Goal: Task Accomplishment & Management: Complete application form

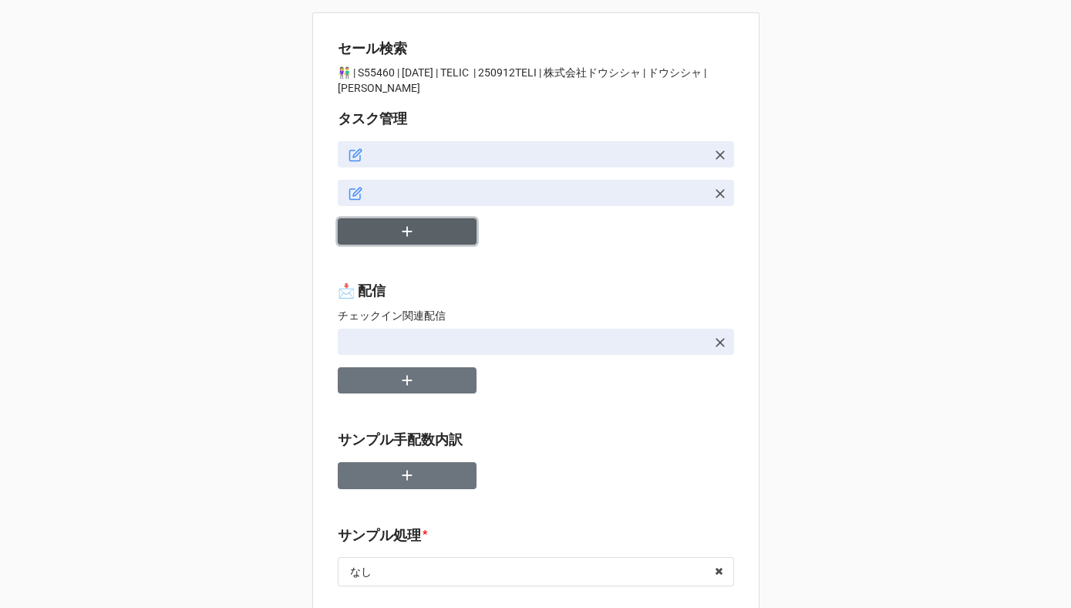
click at [399, 238] on icon "button" at bounding box center [407, 231] width 17 height 17
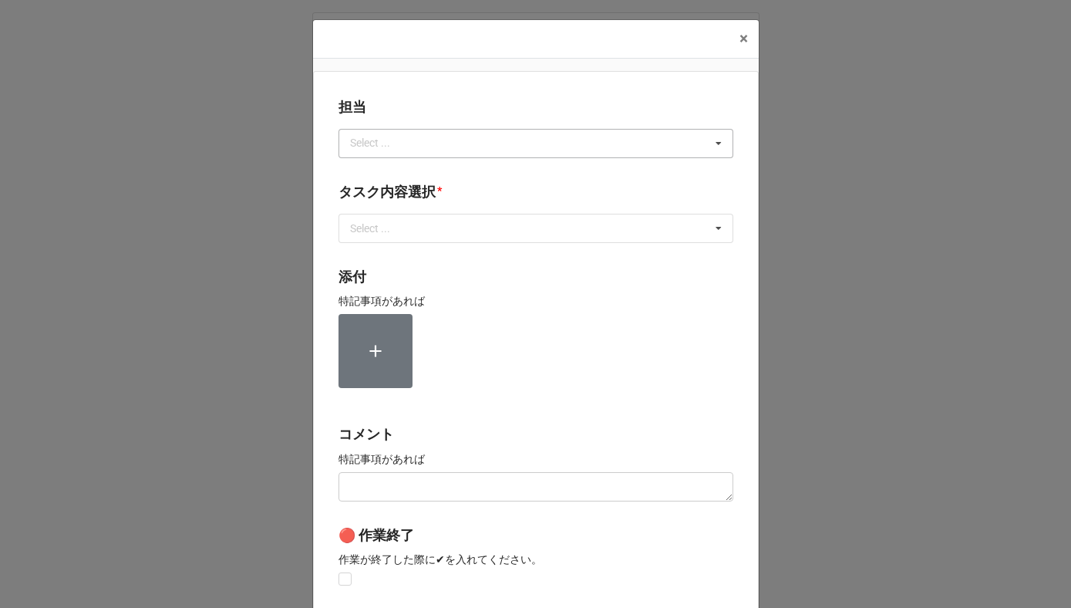
click at [388, 141] on div "Select ..." at bounding box center [379, 143] width 66 height 18
type input "川島"
click at [374, 174] on div "川島" at bounding box center [535, 171] width 393 height 29
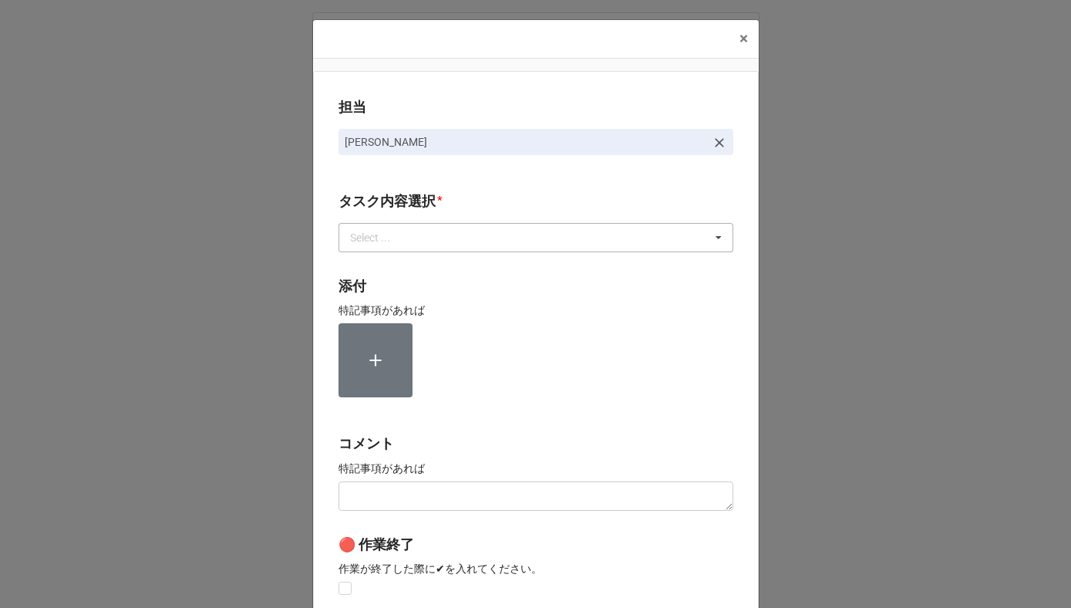
click at [374, 230] on div "Select ..." at bounding box center [379, 237] width 66 height 18
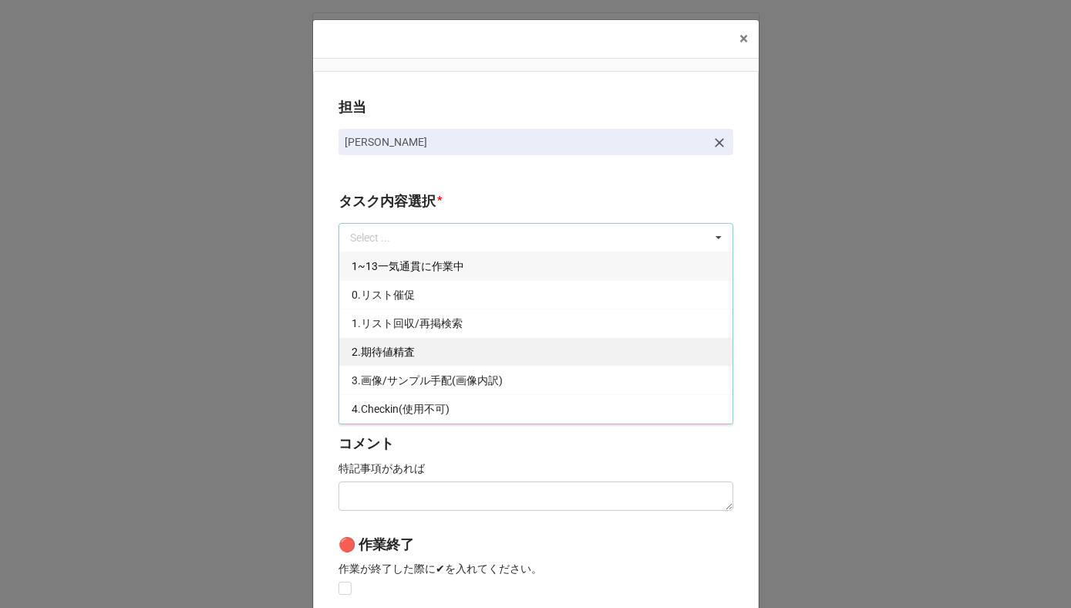
click at [374, 342] on div "2.期待値精査" at bounding box center [535, 351] width 393 height 29
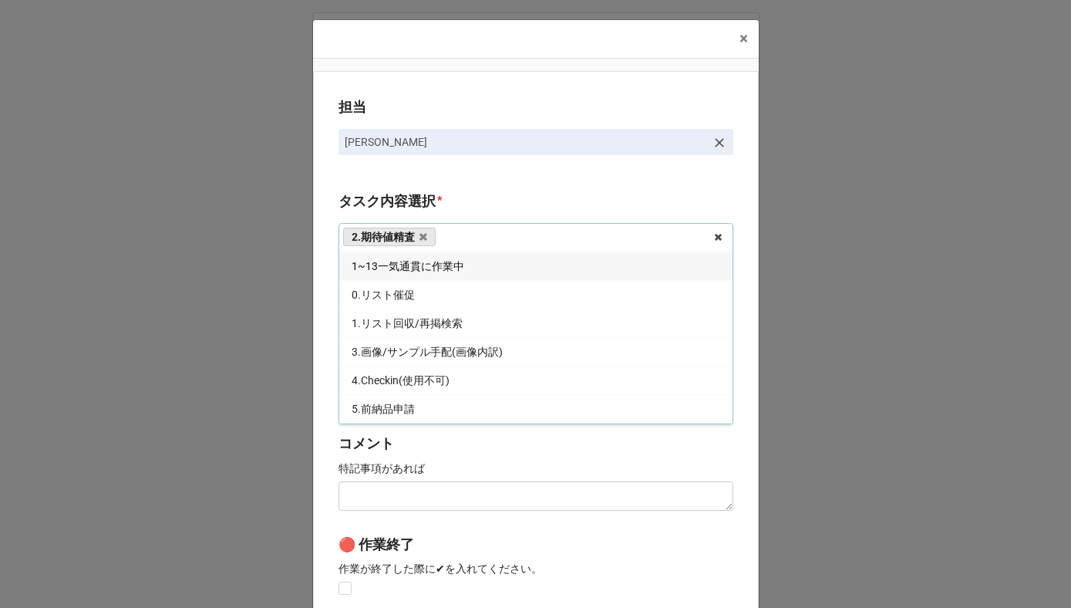
click at [324, 331] on div "担当 [PERSON_NAME][GEOGRAPHIC_DATA]内容選択 * 2.期待値精査 1~13一気通貫に作業中 0.リスト催促 1.リスト回収/再掲…" at bounding box center [536, 382] width 446 height 622
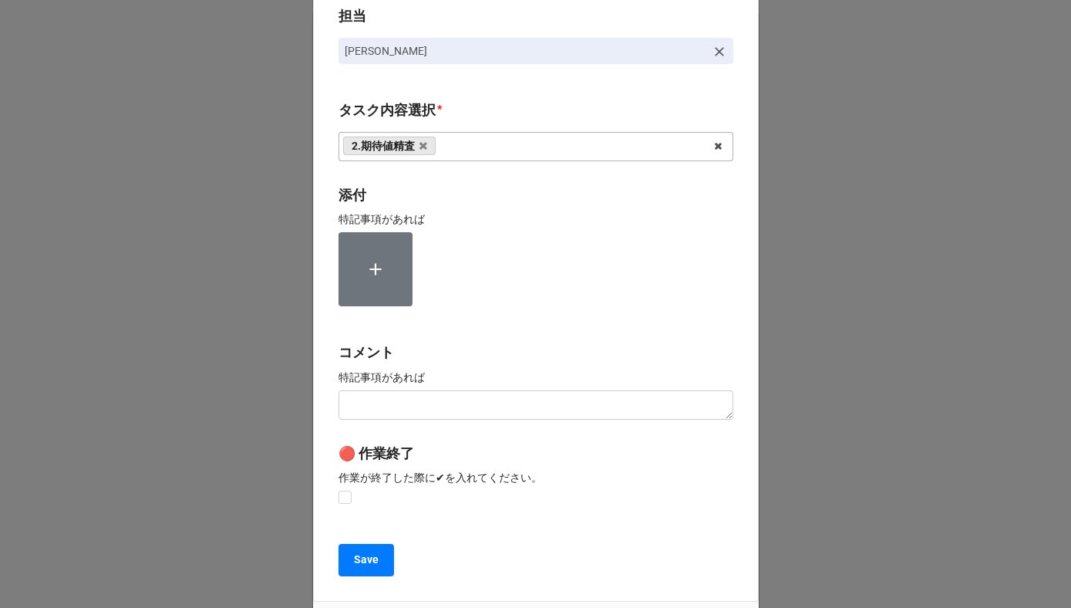
scroll to position [206, 0]
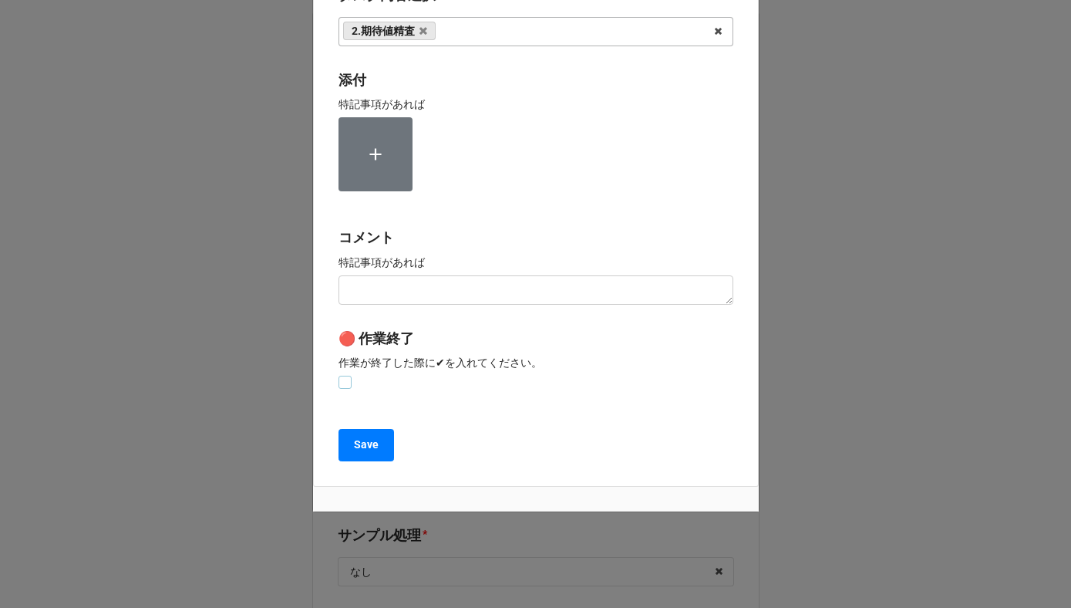
click at [343, 376] on label at bounding box center [345, 376] width 13 height 0
checkbox input "true"
click at [346, 450] on button "Save" at bounding box center [367, 445] width 56 height 32
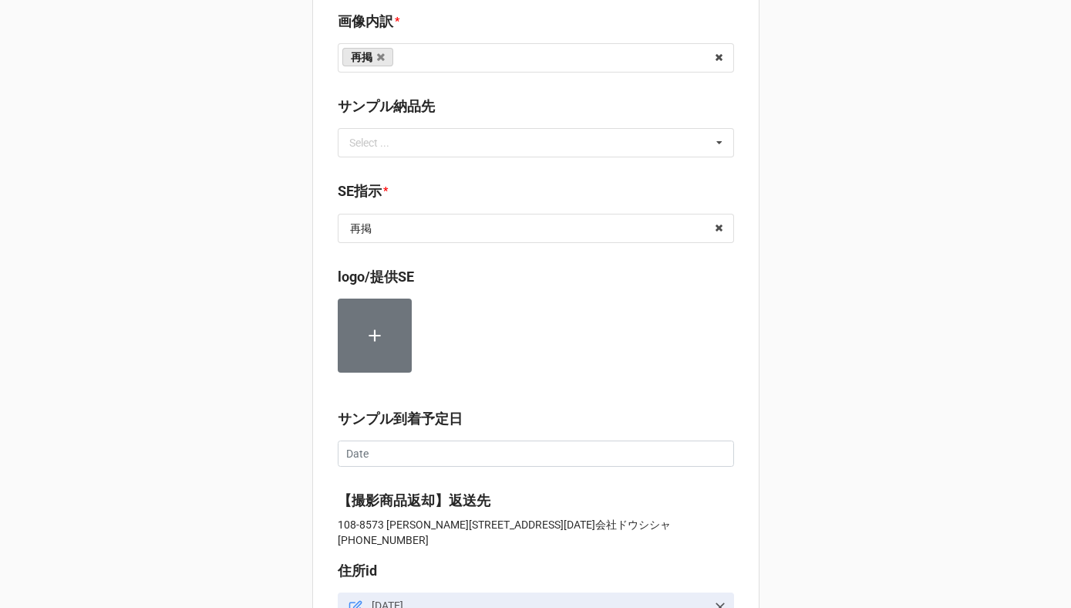
scroll to position [1624, 0]
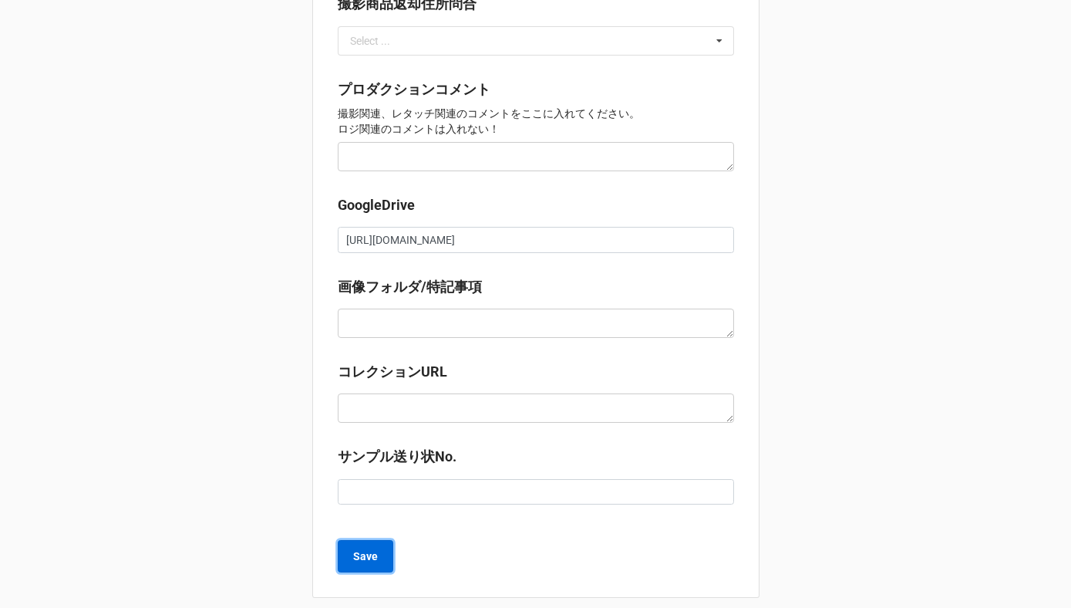
click at [363, 548] on b "Save" at bounding box center [365, 556] width 25 height 16
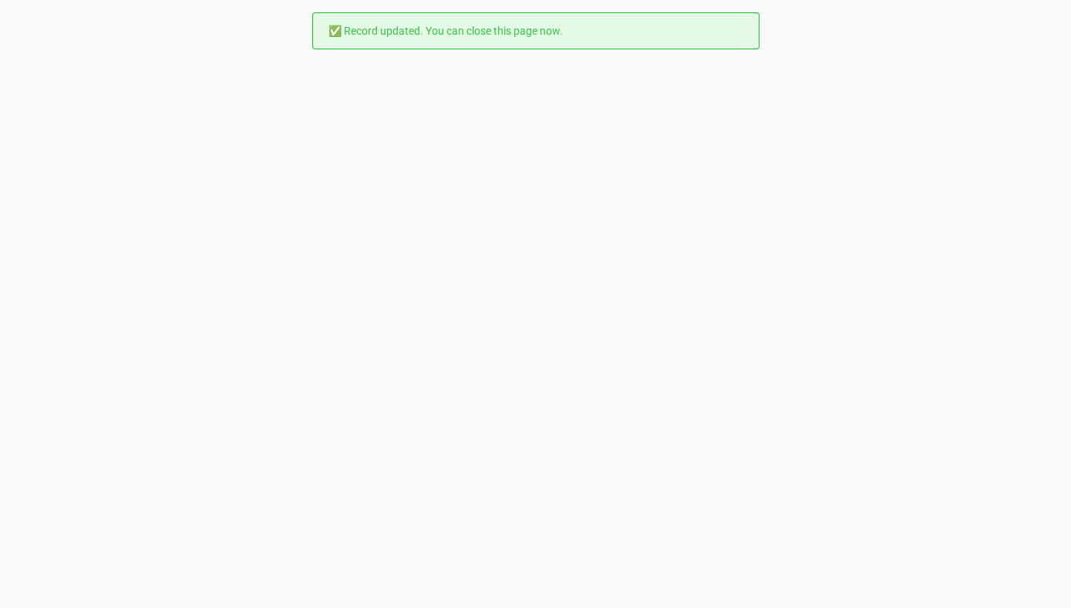
scroll to position [0, 0]
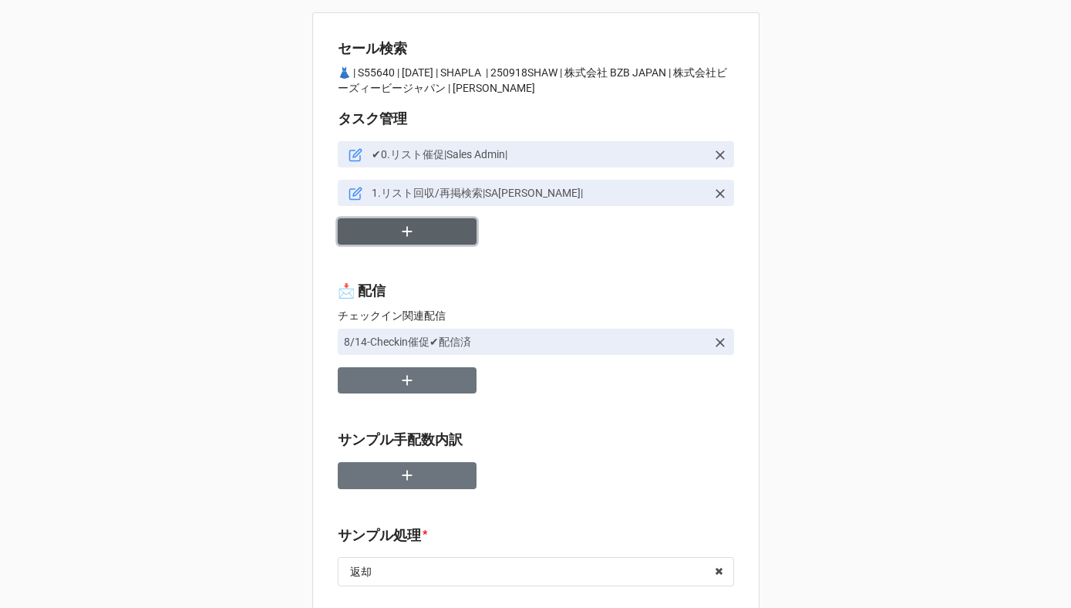
click at [418, 226] on button "button" at bounding box center [407, 231] width 139 height 27
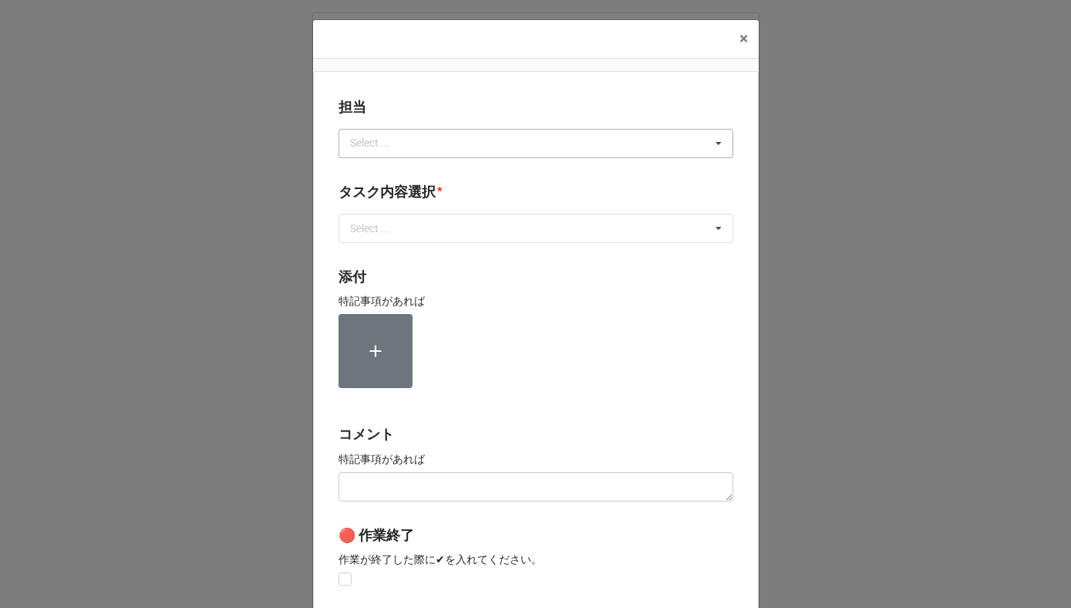
click at [379, 146] on div "Select ..." at bounding box center [379, 143] width 66 height 18
type input "[PERSON_NAME]"
click at [372, 167] on div "川島" at bounding box center [535, 171] width 393 height 29
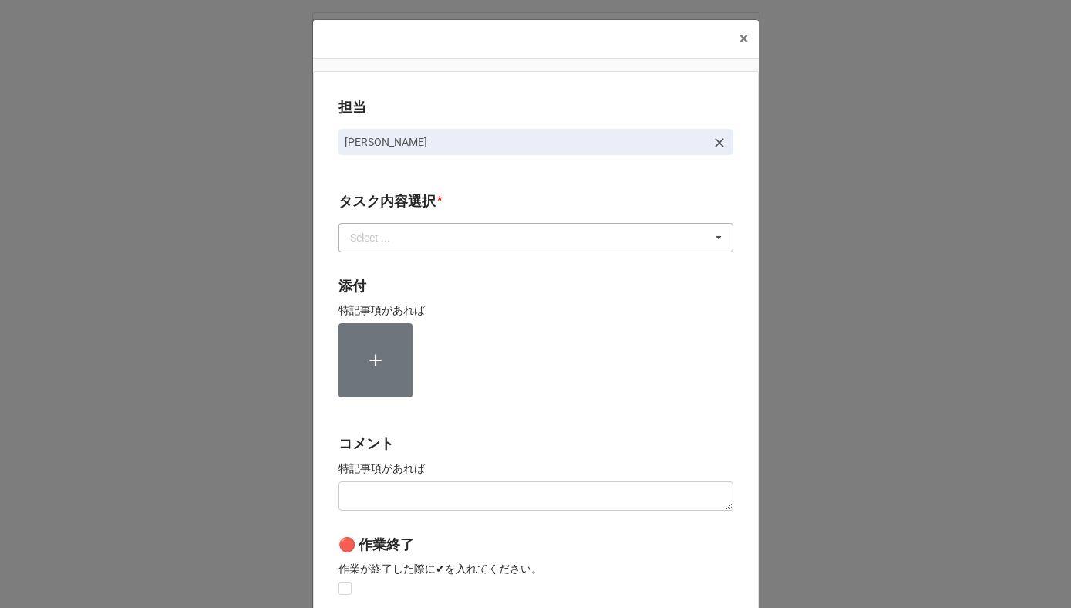
click at [372, 228] on div "Select ..." at bounding box center [379, 237] width 66 height 18
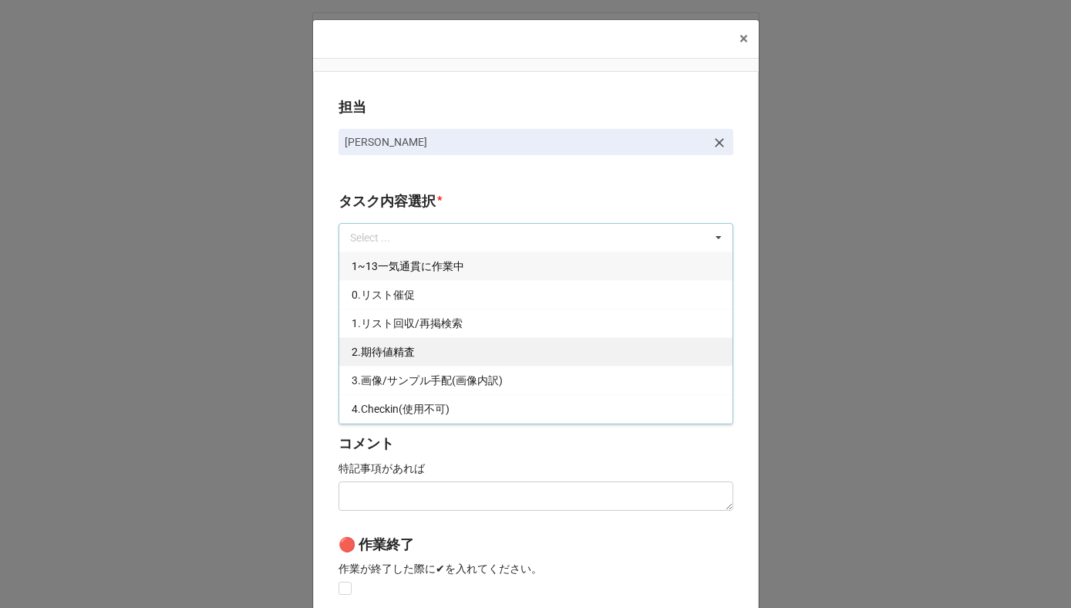
click at [374, 345] on span "2.期待値精査" at bounding box center [383, 351] width 63 height 12
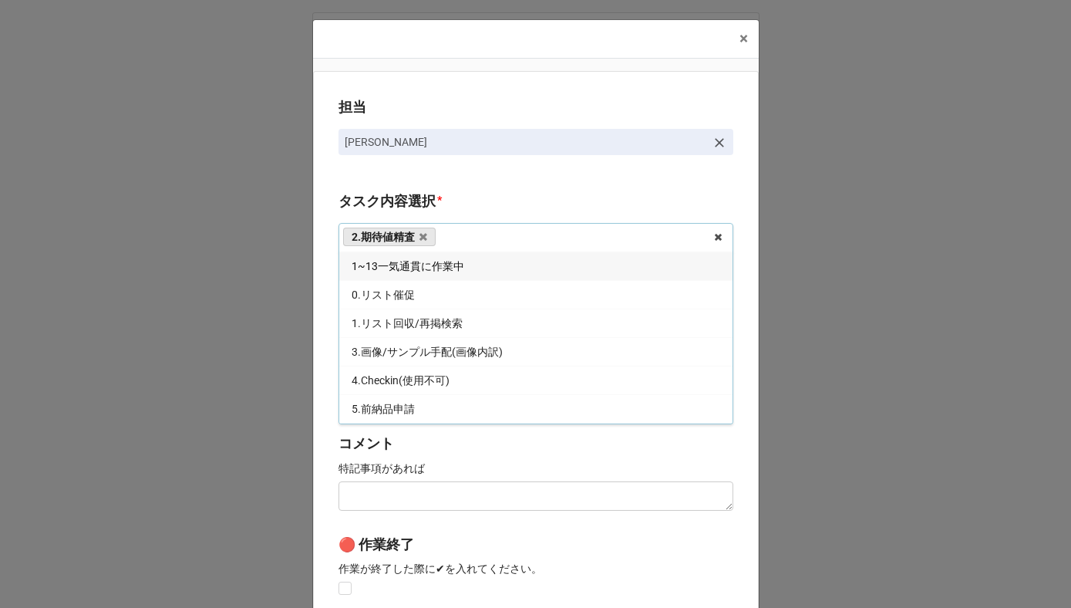
click at [319, 338] on div "担当 川島 タスク内容選択 * 2.期待値精査 1~13一気通貫に作業中 0.リスト催促 1.リスト回収/再掲検索 3.画像/サンプル手配(画像内訳) 4.C…" at bounding box center [536, 382] width 446 height 622
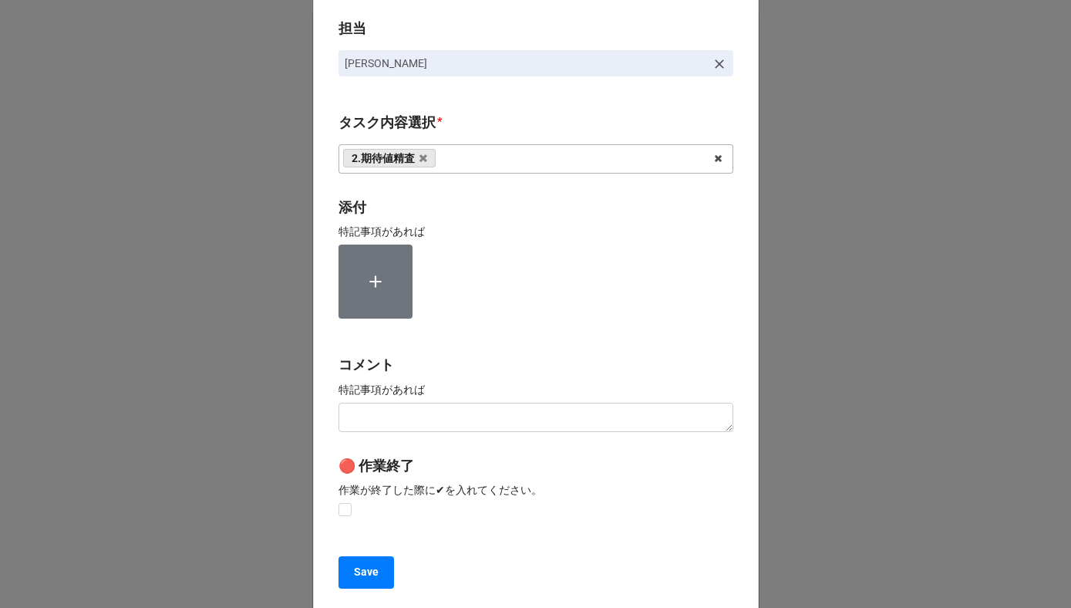
scroll to position [206, 0]
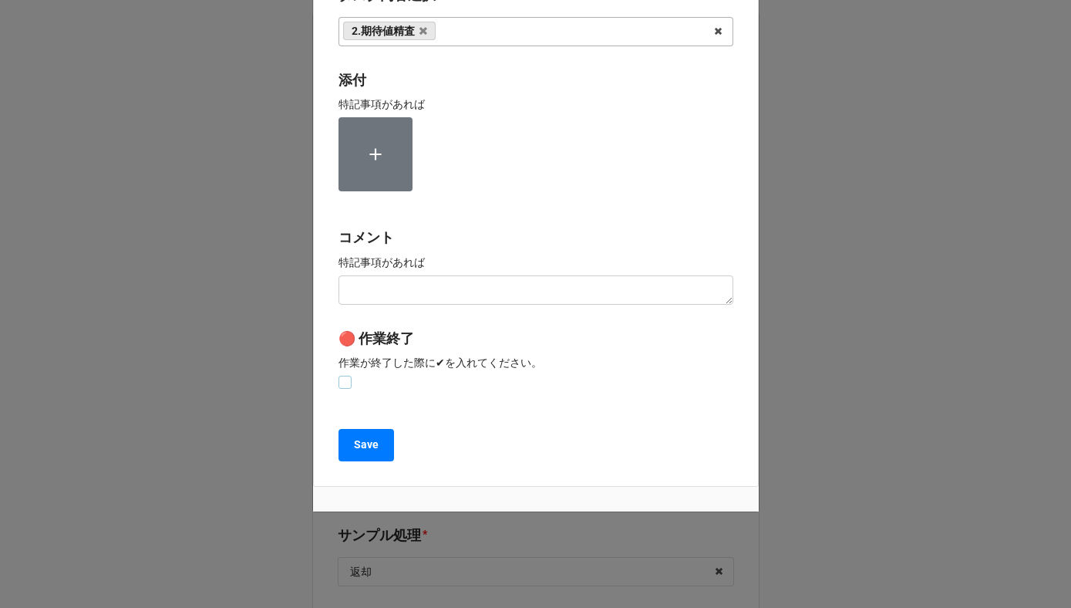
click at [339, 376] on label at bounding box center [345, 376] width 13 height 0
checkbox input "true"
click at [354, 450] on b "Save" at bounding box center [366, 445] width 25 height 16
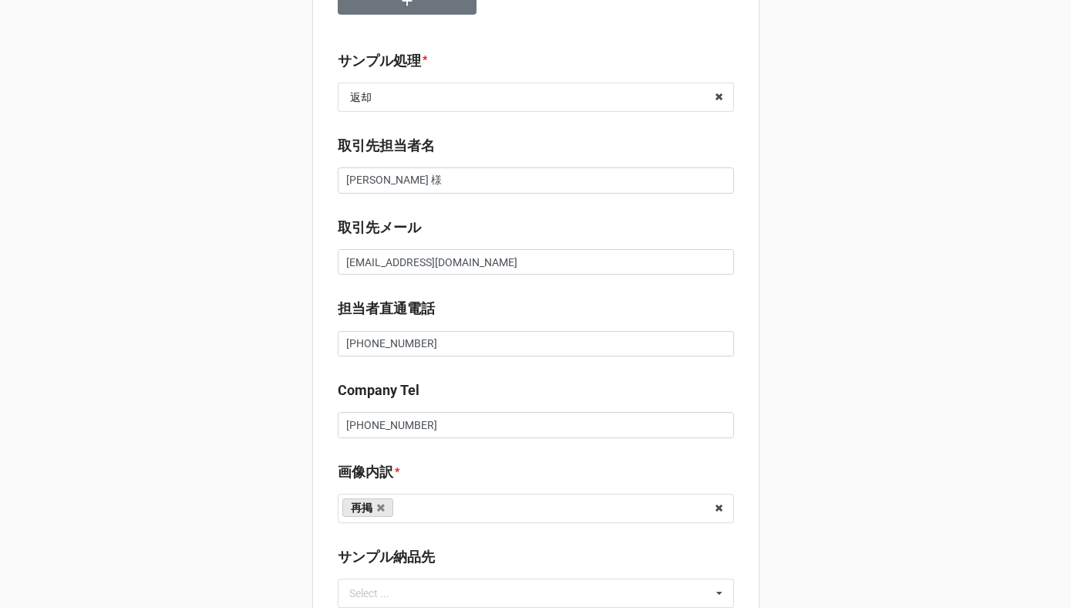
scroll to position [386, 0]
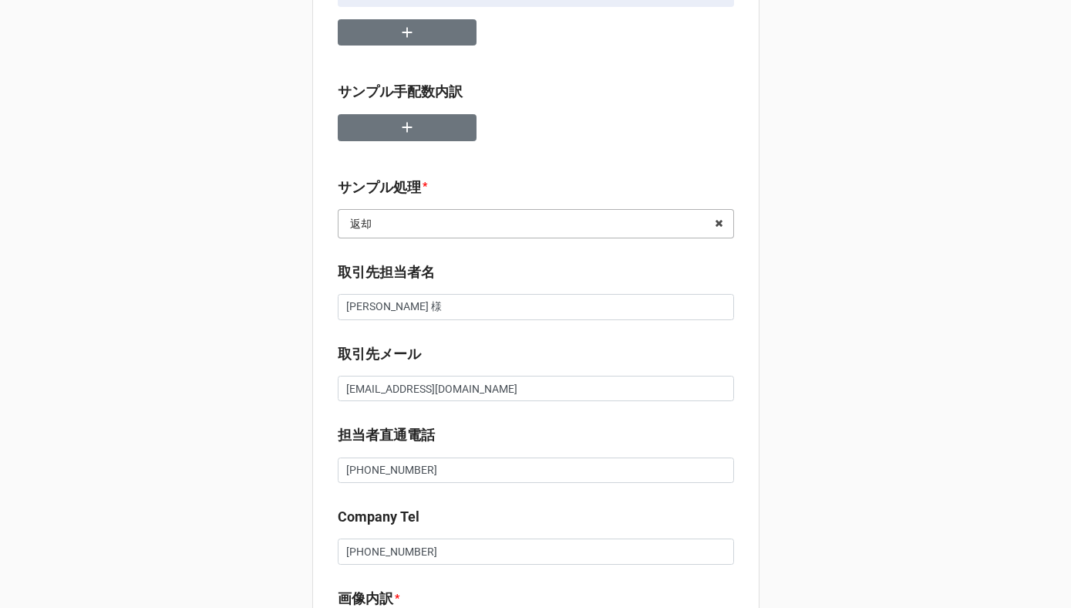
click at [402, 220] on input "text" at bounding box center [536, 224] width 395 height 28
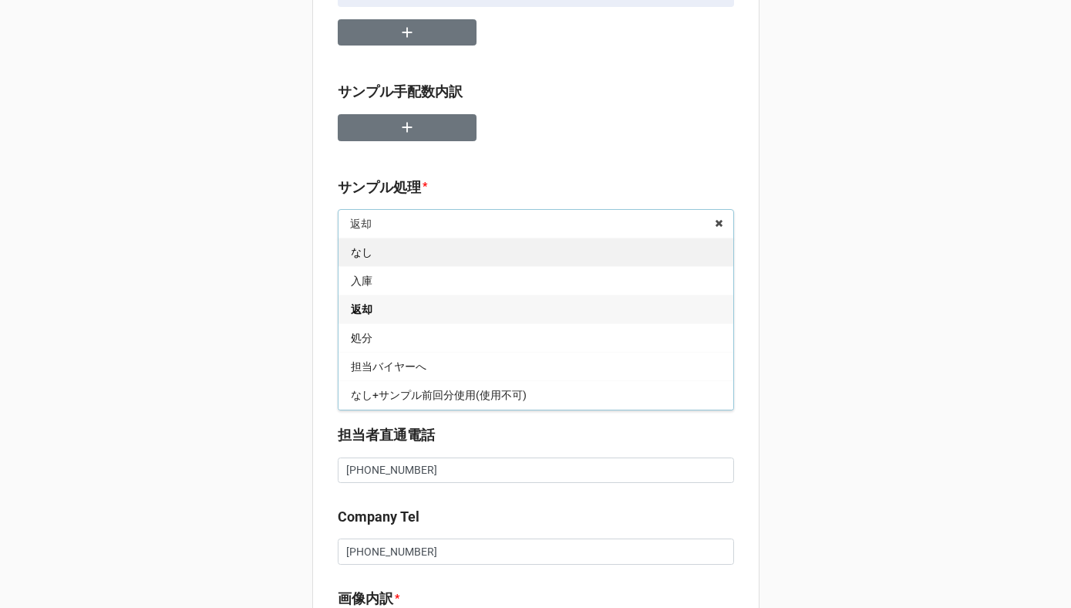
click at [390, 254] on div "なし" at bounding box center [536, 252] width 395 height 29
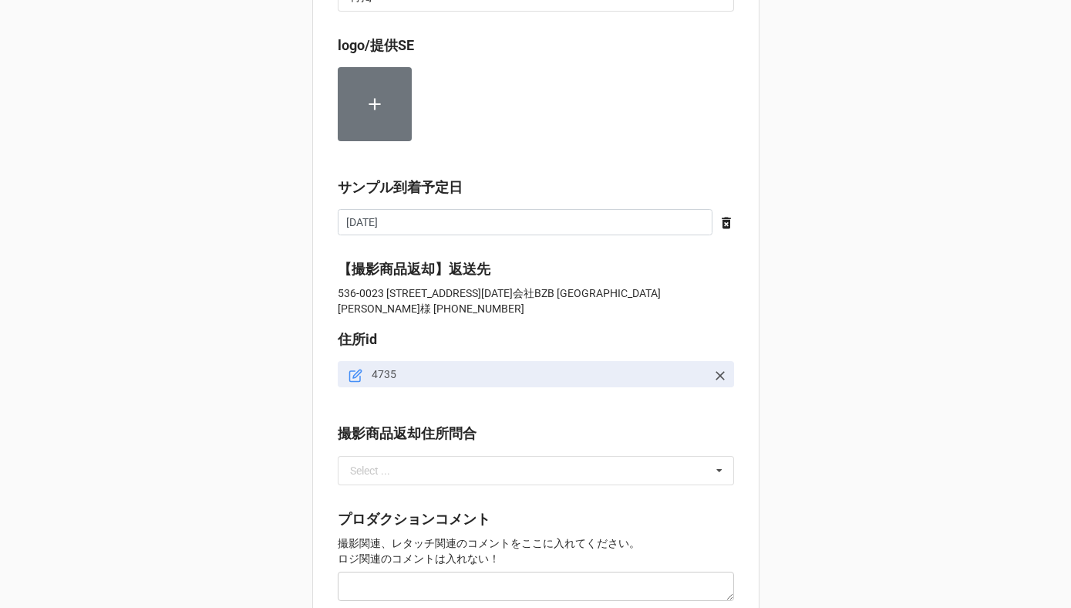
scroll to position [1640, 0]
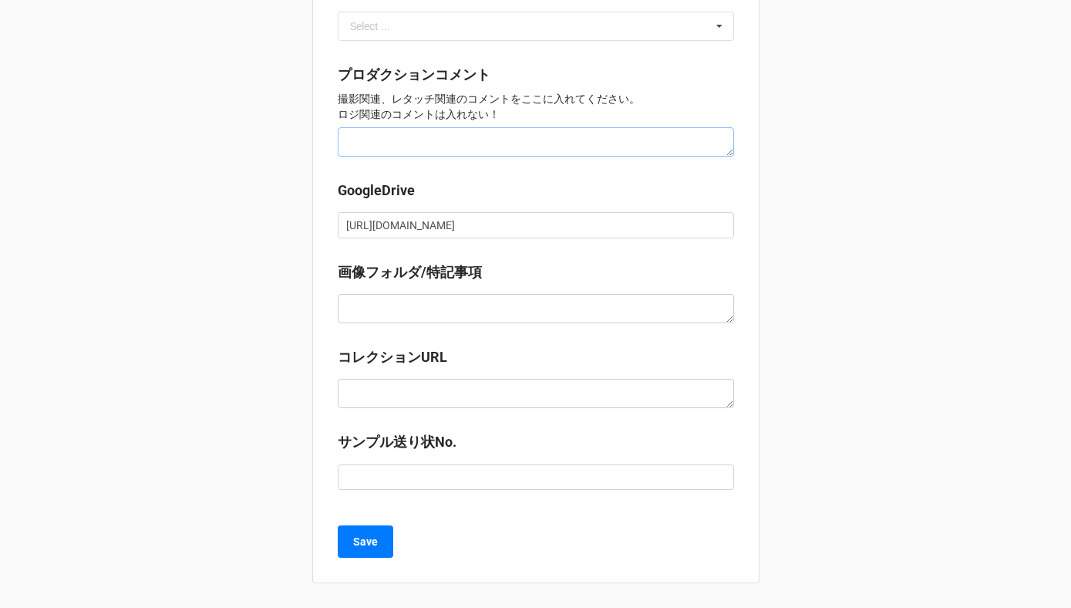
click at [366, 146] on textarea at bounding box center [536, 141] width 396 height 29
type textarea "k"
type textarea "x"
type textarea "か"
type textarea "x"
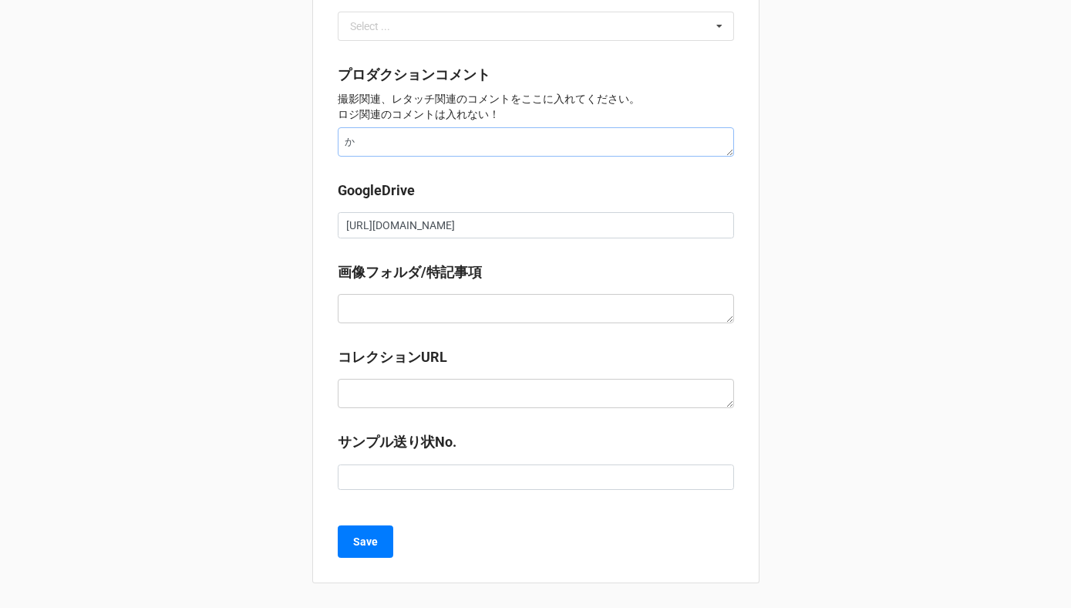
type textarea "かk"
type textarea "x"
type textarea "かく"
type textarea "x"
type textarea "架空"
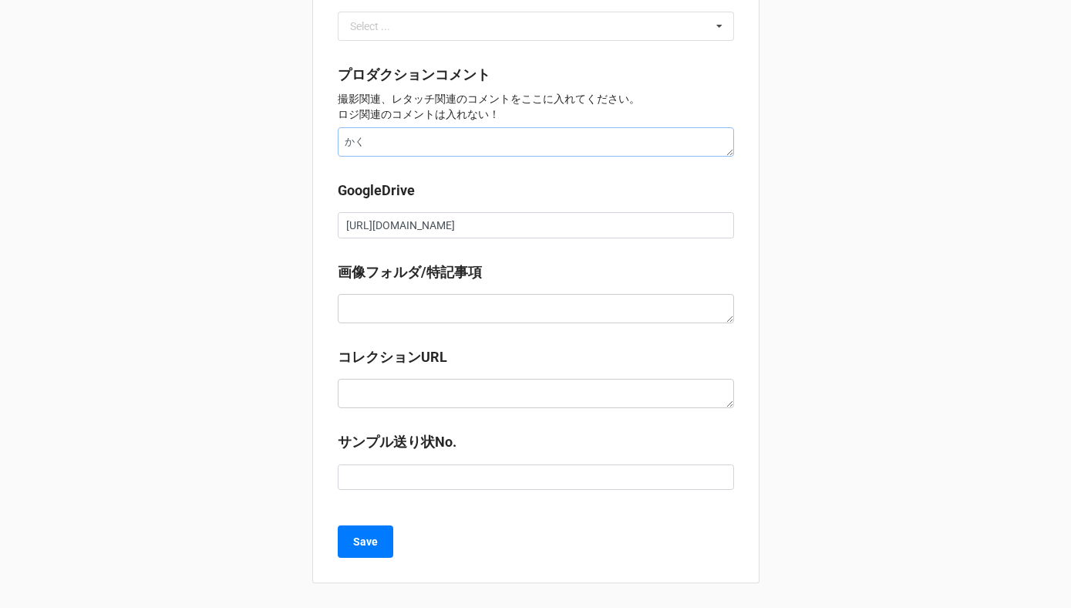
type textarea "x"
type textarea "架空あ"
type textarea "x"
type textarea "架空あp"
type textarea "x"
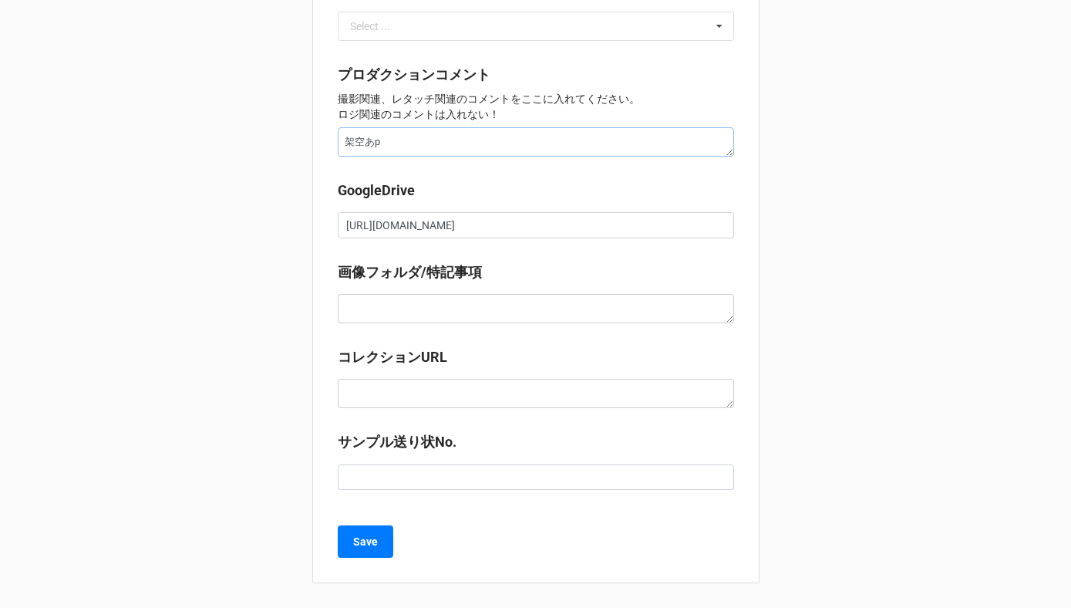
type textarea "架空あっp"
type textarea "x"
type textarea "架空アップ"
type textarea "x"
type textarea "架空アップh"
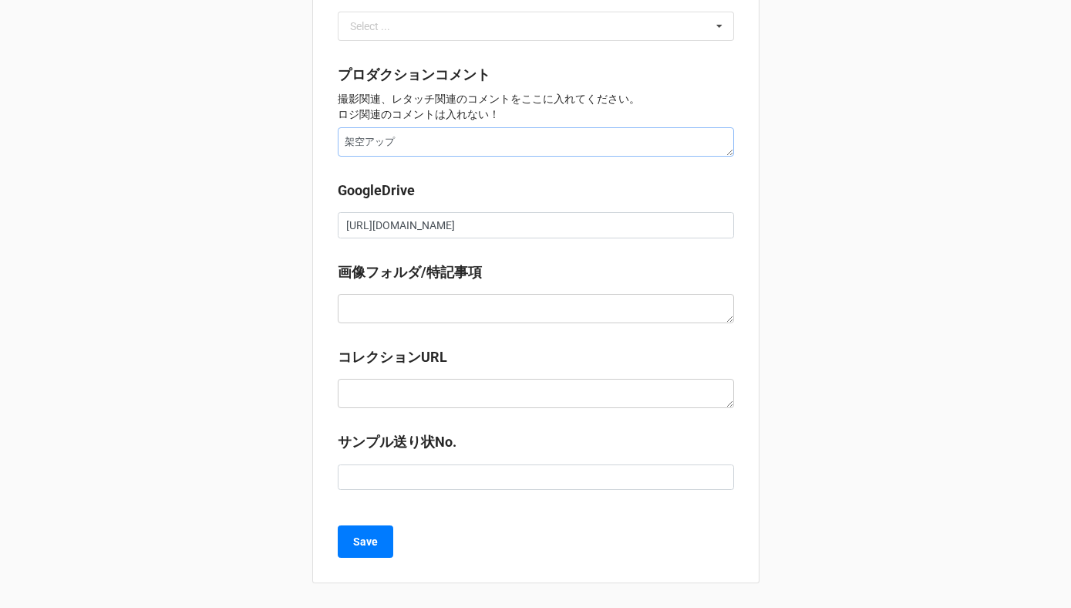
type textarea "x"
type textarea "架空アップは"
type textarea "x"
type textarea "架空アップはh"
type textarea "x"
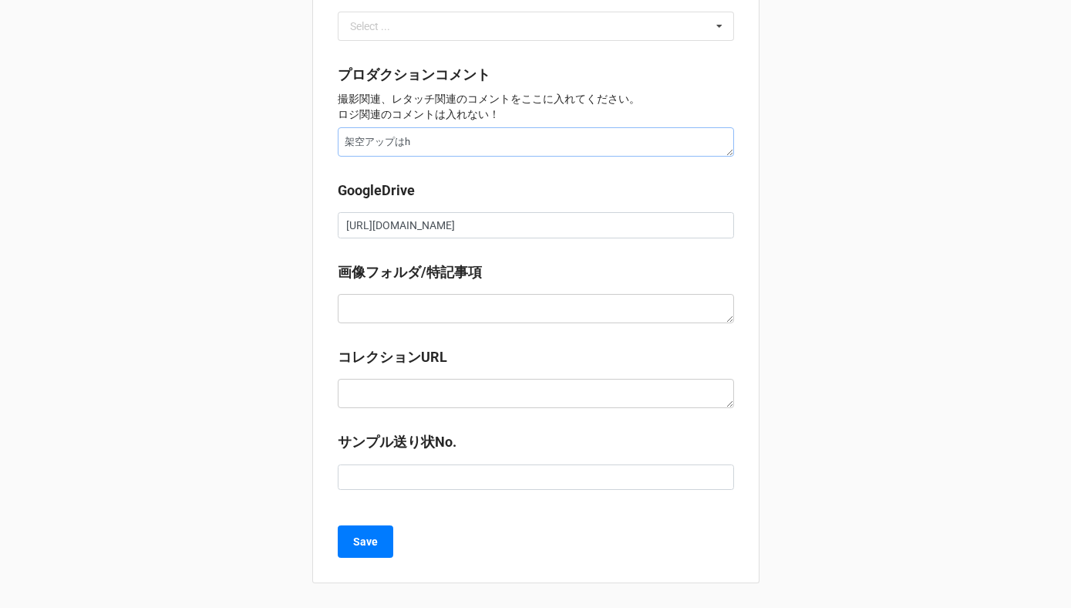
type textarea "架空アップはは"
type textarea "x"
type textarea "架空アップははn"
type textarea "x"
type textarea "架空アップははん"
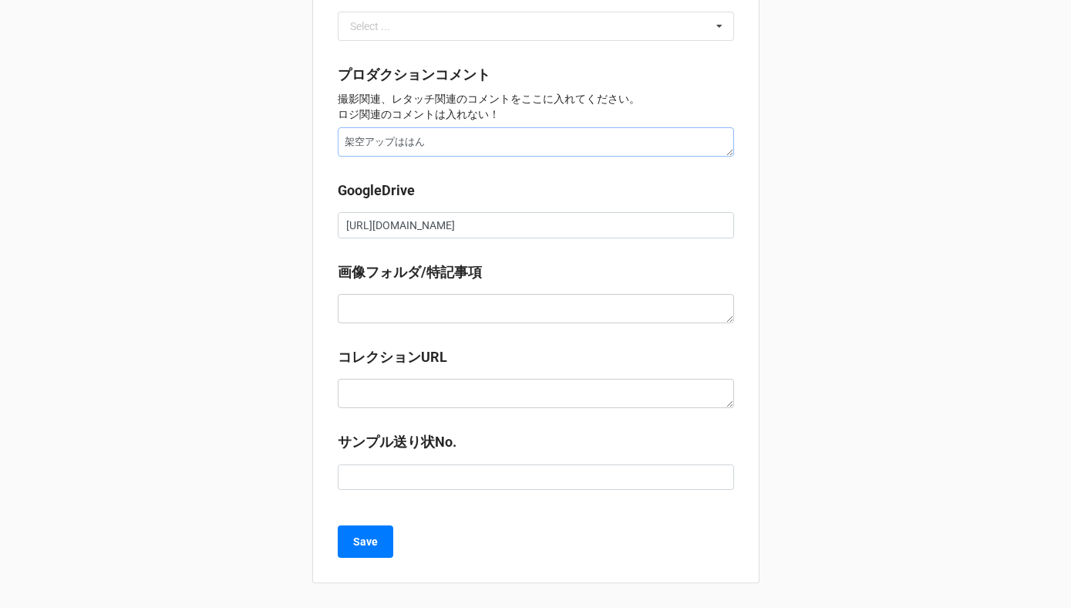
type textarea "x"
type textarea "架空アップははんb"
type textarea "x"
type textarea "架空アップははんば"
type textarea "x"
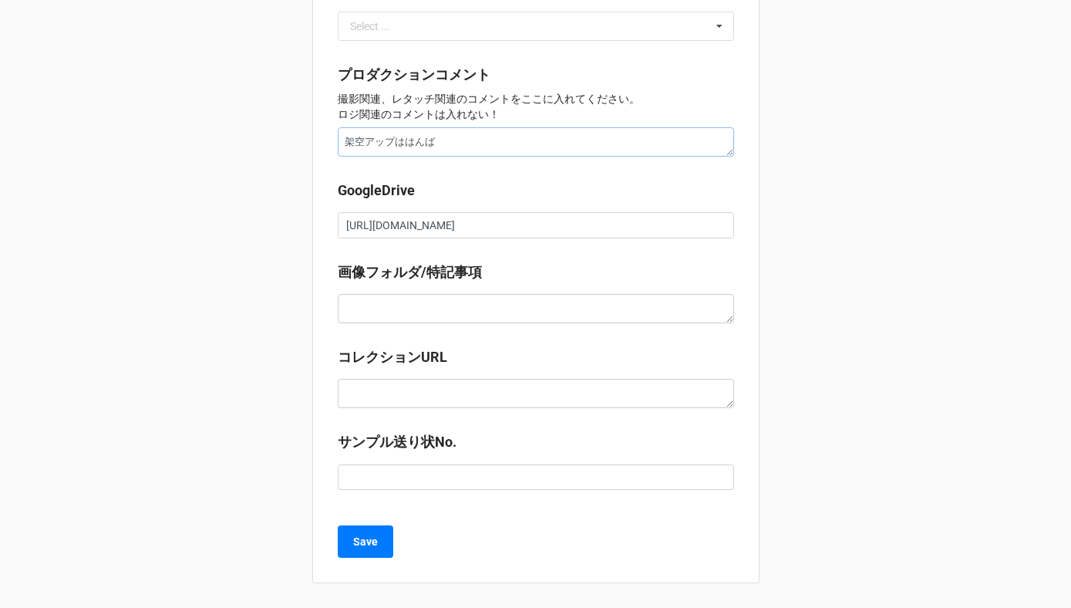
type textarea "架空アップは販売"
type textarea "x"
type textarea "架空アップは販売お"
type textarea "x"
type textarea "架空アップは販売おm"
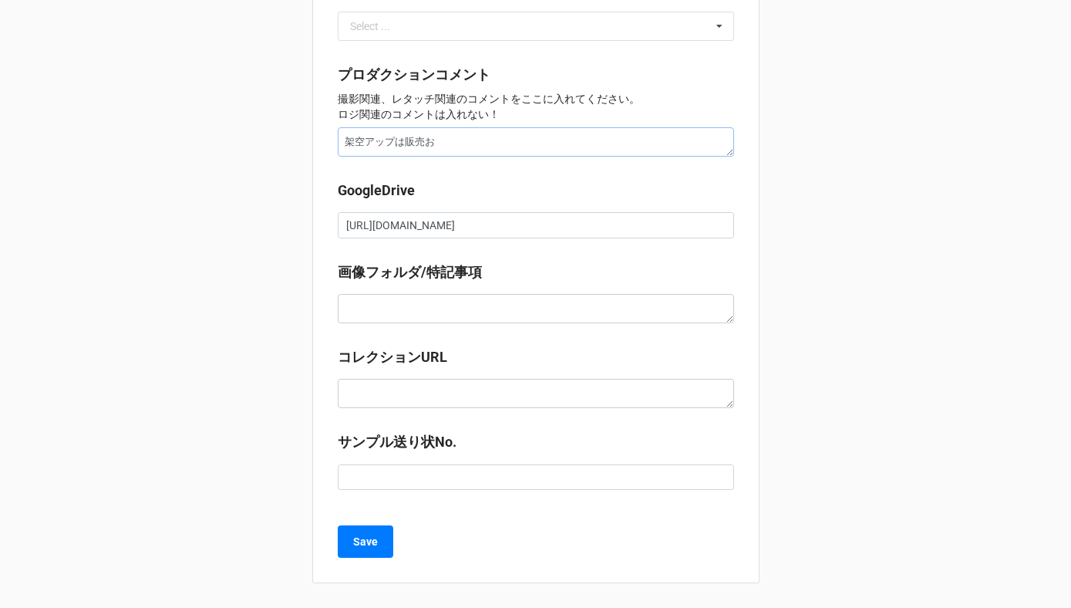
type textarea "x"
type textarea "架空アップは販売おみ"
type textarea "x"
type textarea "架空アップは販売おみお"
type textarea "x"
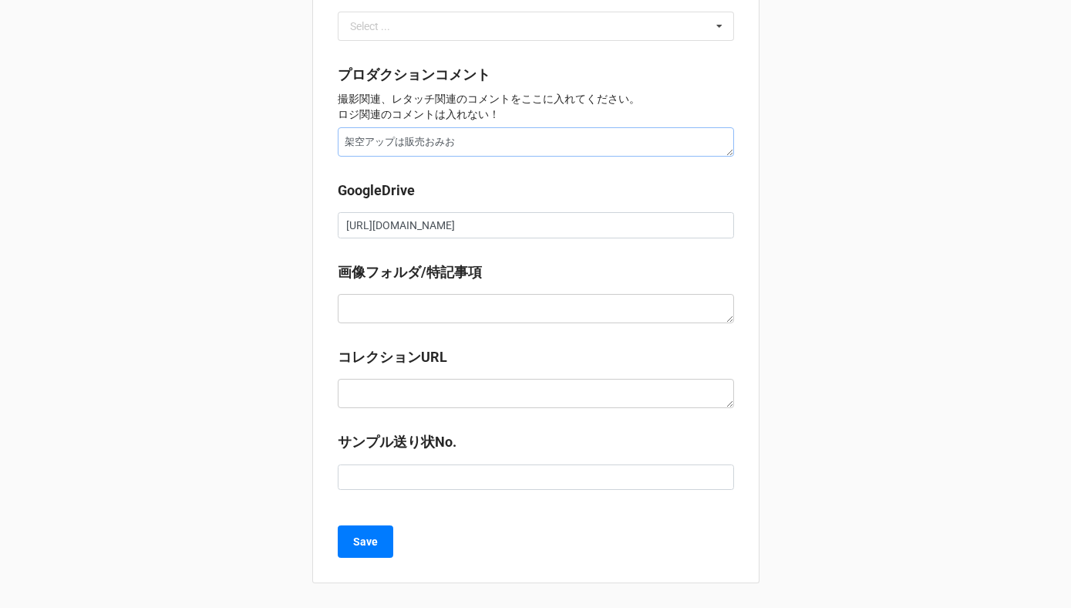
type textarea "架空アップは販売おみおk"
type textarea "x"
type textarea "架空アップは販売おみおく"
type textarea "x"
type textarea "架空アップは販売おみおくr"
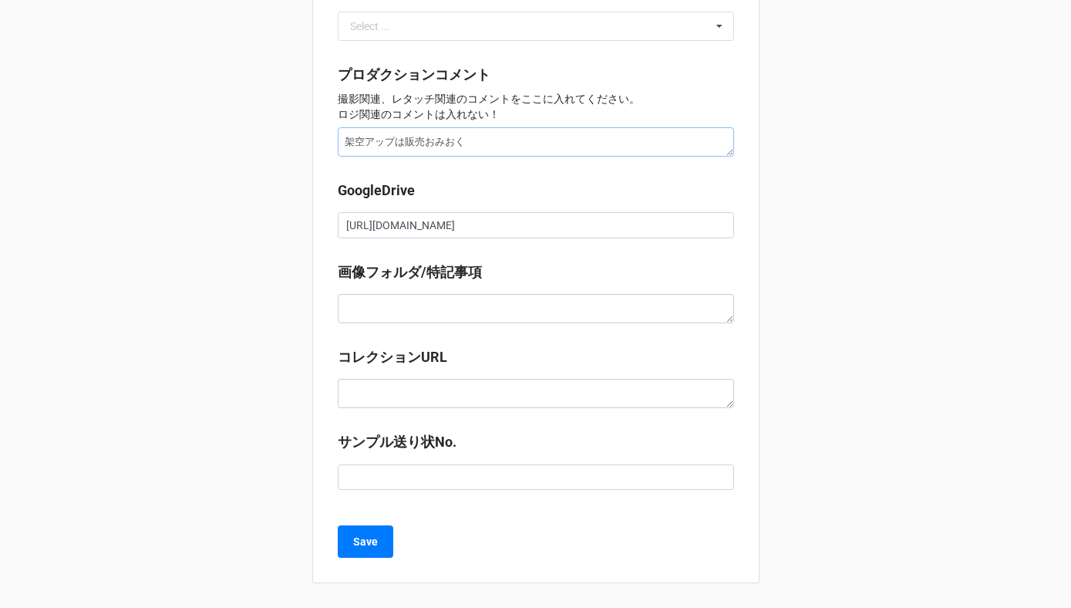
type textarea "x"
type textarea "架空アップは販売お見送り"
type textarea "x"
type textarea "架空アップは販売お見送りd"
type textarea "x"
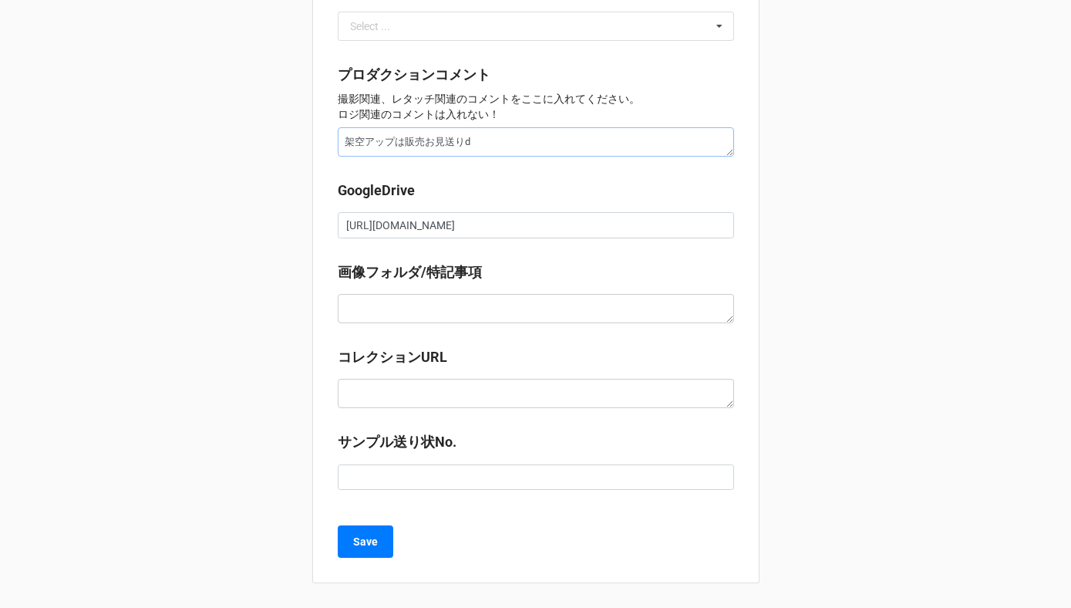
type textarea "架空アップは販売お見送りで"
type textarea "x"
type textarea "架空アップは販売お見送りでお"
type textarea "x"
type textarea "架空アップは販売お見送りでおn"
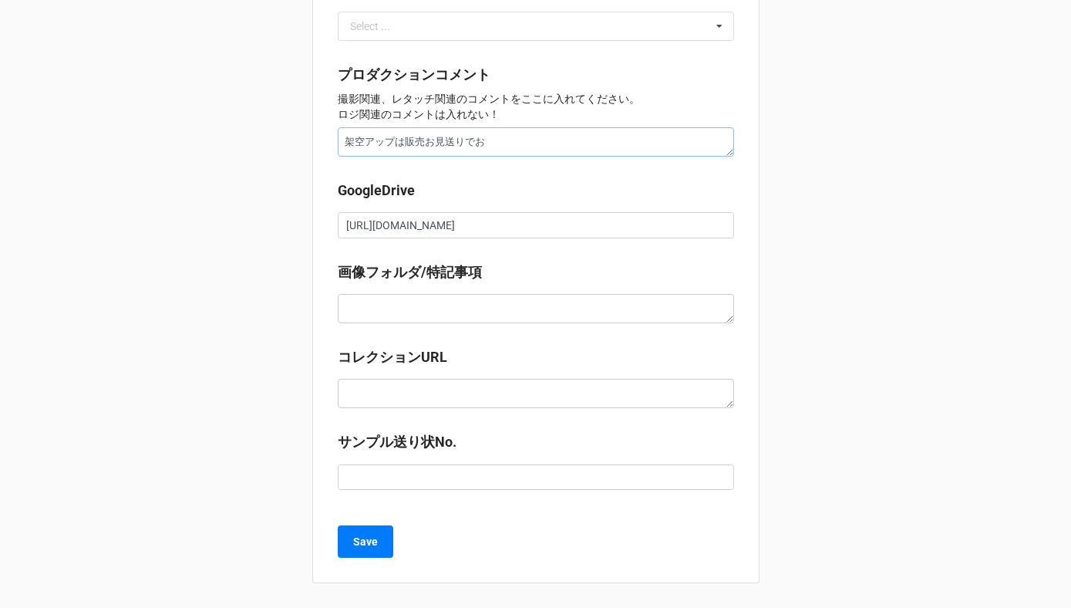
type textarea "x"
type textarea "架空アップは販売お見送りでおね"
type textarea "x"
type textarea "架空アップは販売お見送りでおねg"
type textarea "x"
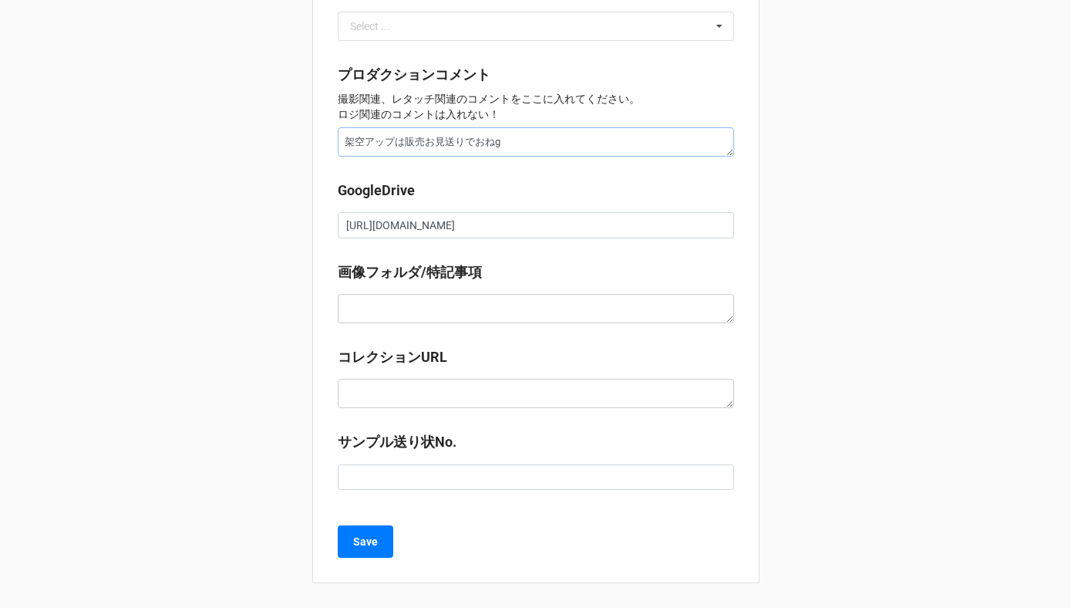
type textarea "架空アップは販売お見送りでおねが"
type textarea "x"
type textarea "架空アップは販売お見送りでお願い"
type textarea "x"
type textarea "架空アップは販売お見送りでお願いs"
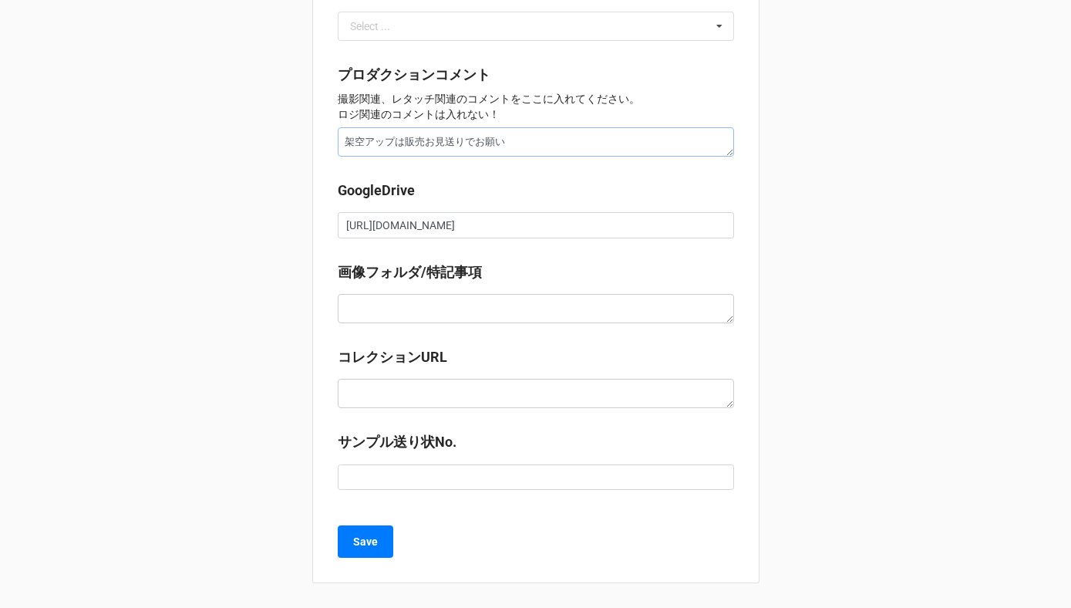
type textarea "x"
type textarea "架空アップは販売お見送りでお願いsh"
type textarea "x"
type textarea "架空アップは販売お見送りでお願いし"
type textarea "x"
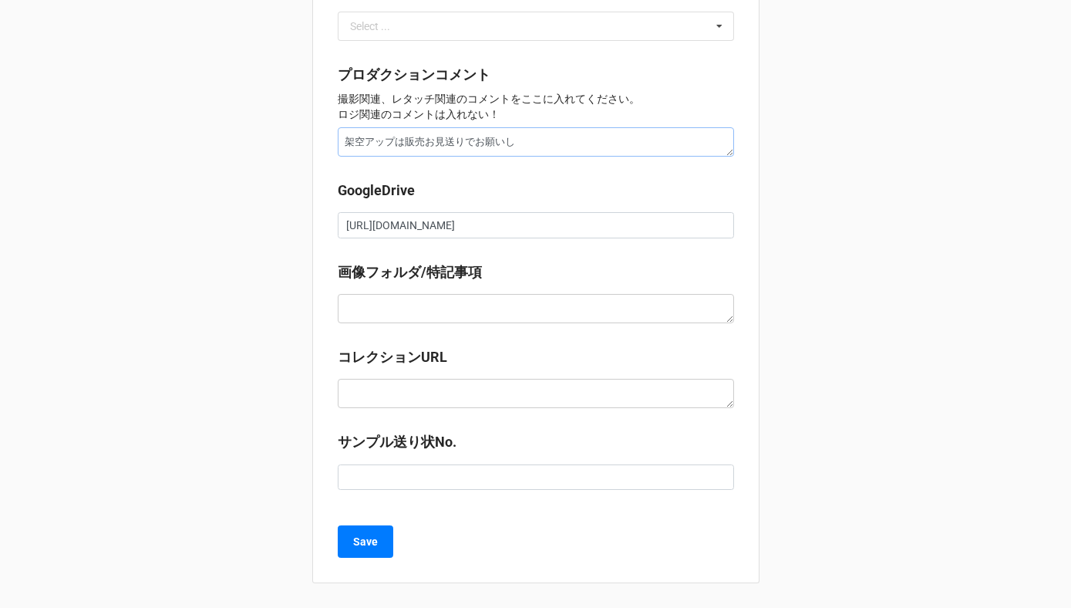
type textarea "架空アップは販売お見送りでお願いしm"
type textarea "x"
type textarea "架空アップは販売お見送りでお願いしま"
type textarea "x"
type textarea "架空アップは販売お見送りでお願いしまs"
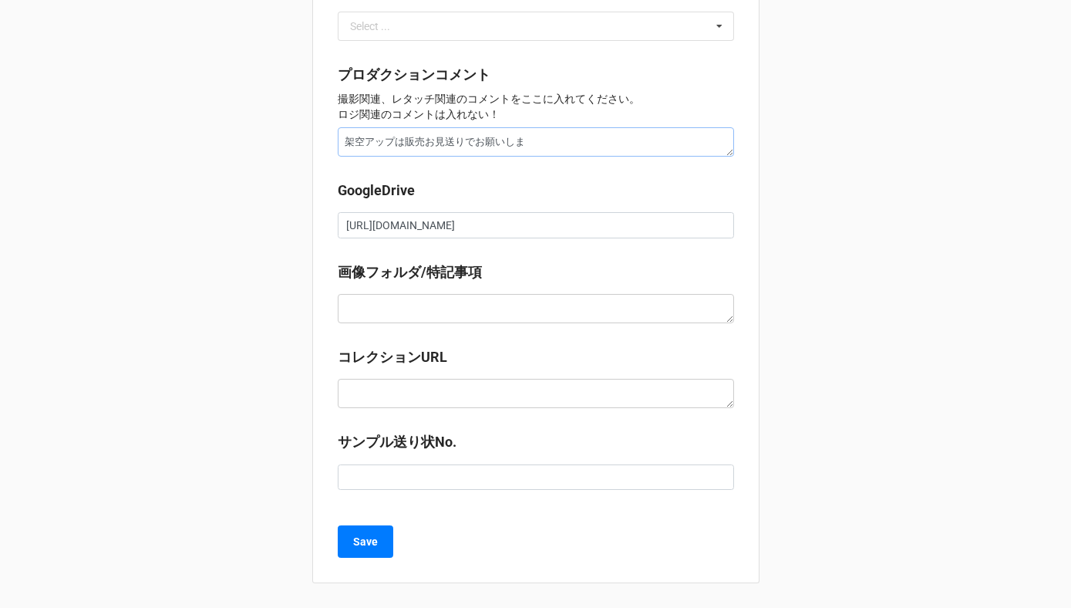
type textarea "x"
type textarea "架空アップは販売お見送りでお願いします"
type textarea "x"
type textarea "架空アップは販売お見送りでお願いします。"
type textarea "x"
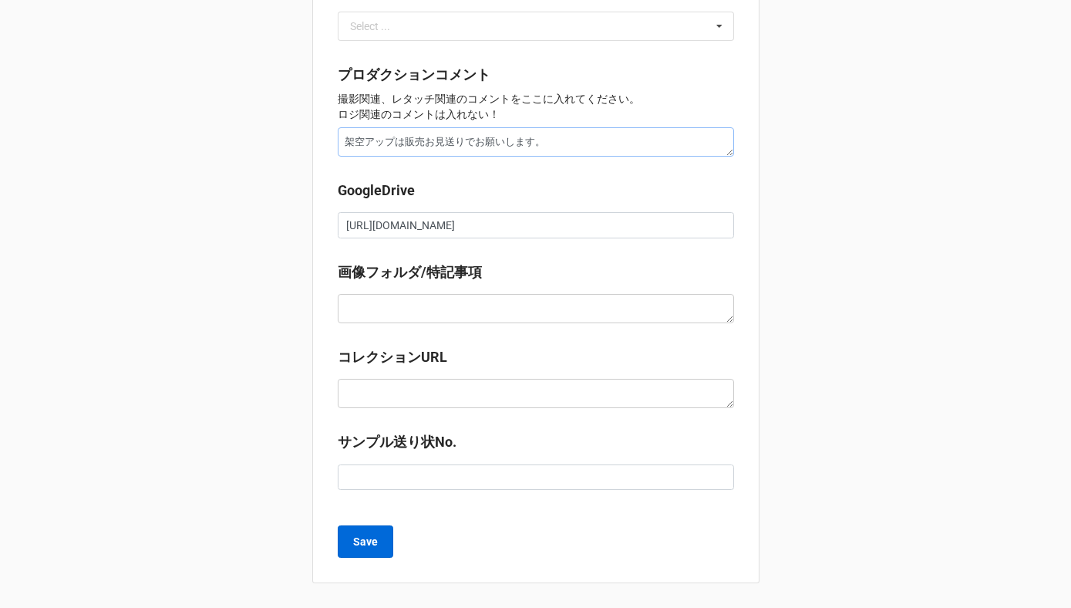
type textarea "架空アップは販売お見送りでお願いします。"
click at [353, 546] on b "Save" at bounding box center [365, 542] width 25 height 16
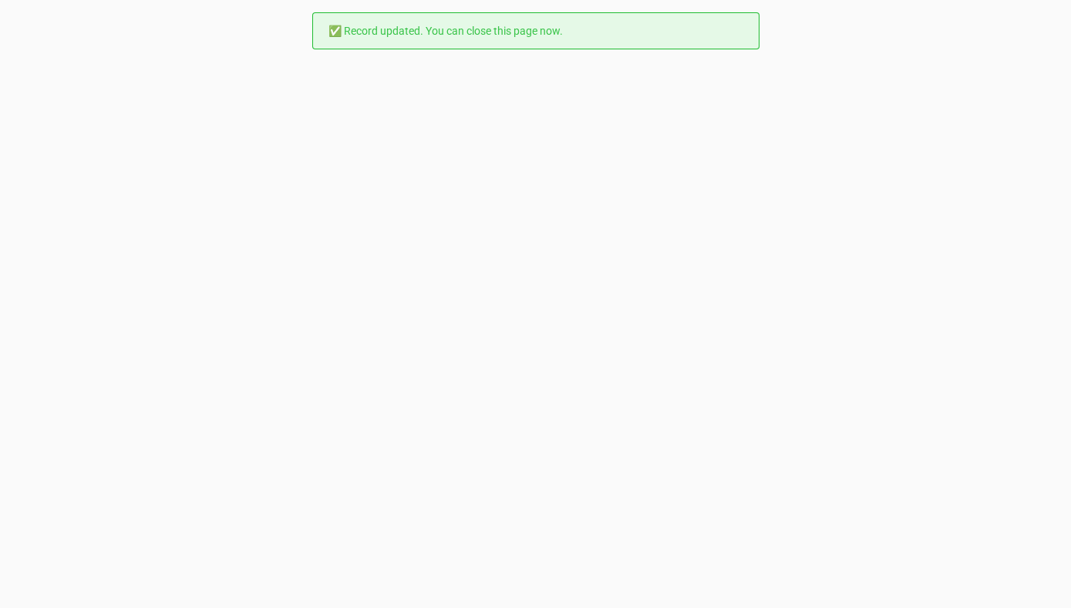
scroll to position [0, 0]
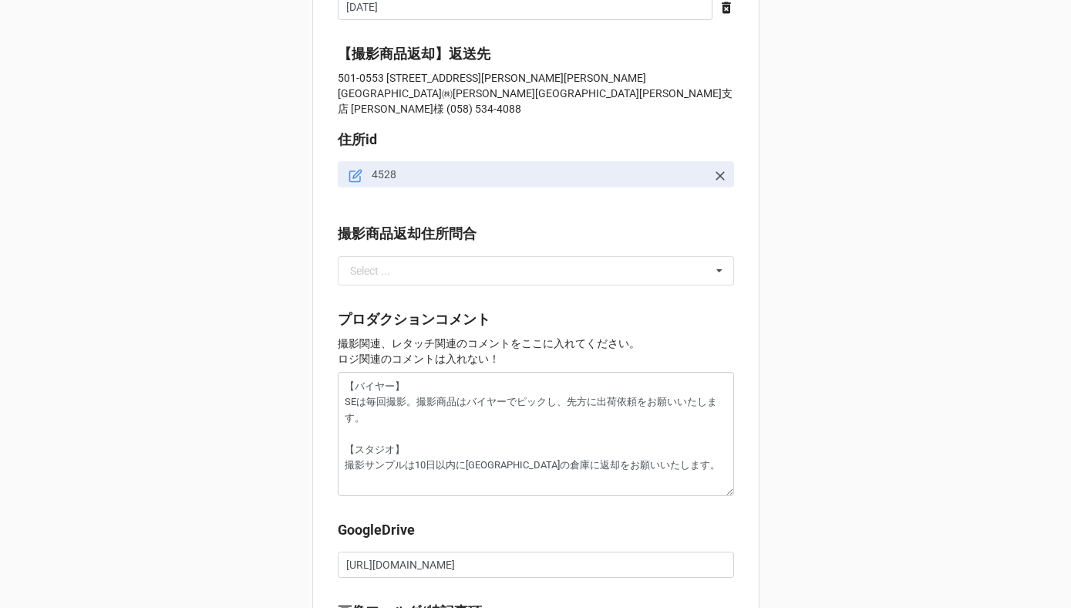
scroll to position [1407, 0]
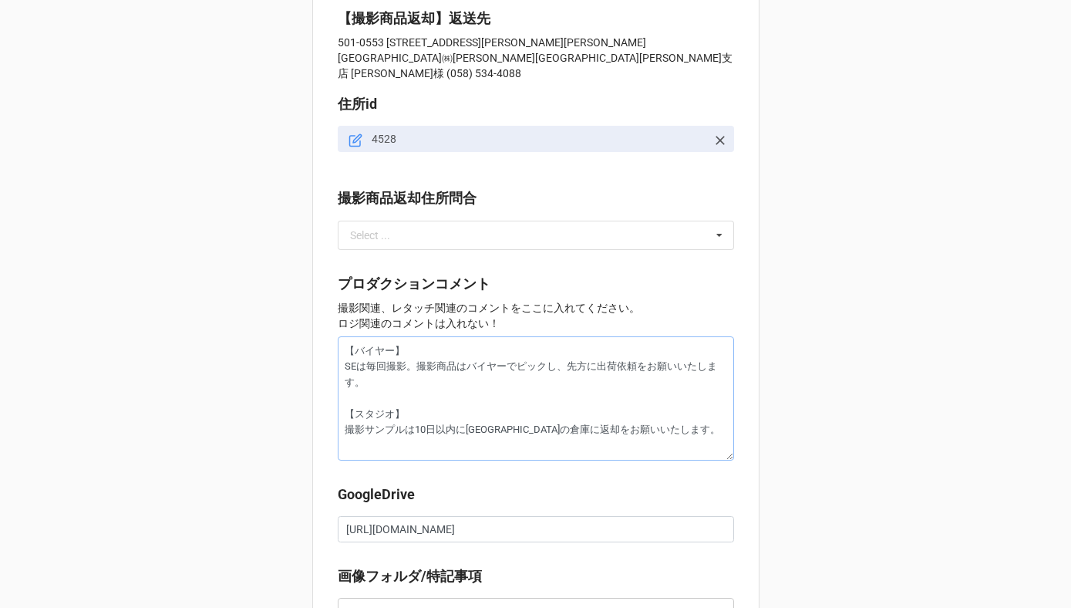
click at [340, 337] on textarea "【バイヤー】 SEは毎回撮影。撮影商品はバイヤーでピックし、先方に出荷依頼をお願いいたします。 【スタジオ】 撮影サンプルは10日以内に[GEOGRAPHIC…" at bounding box center [536, 398] width 396 height 124
type textarea "x"
type textarea "【バイヤー】 SEは毎回撮影。撮影商品はバイヤーでピックし、先方に出荷依頼をお願いいたします。 【スタジオ】 撮影サンプルは10日以内に[GEOGRAPHIC…"
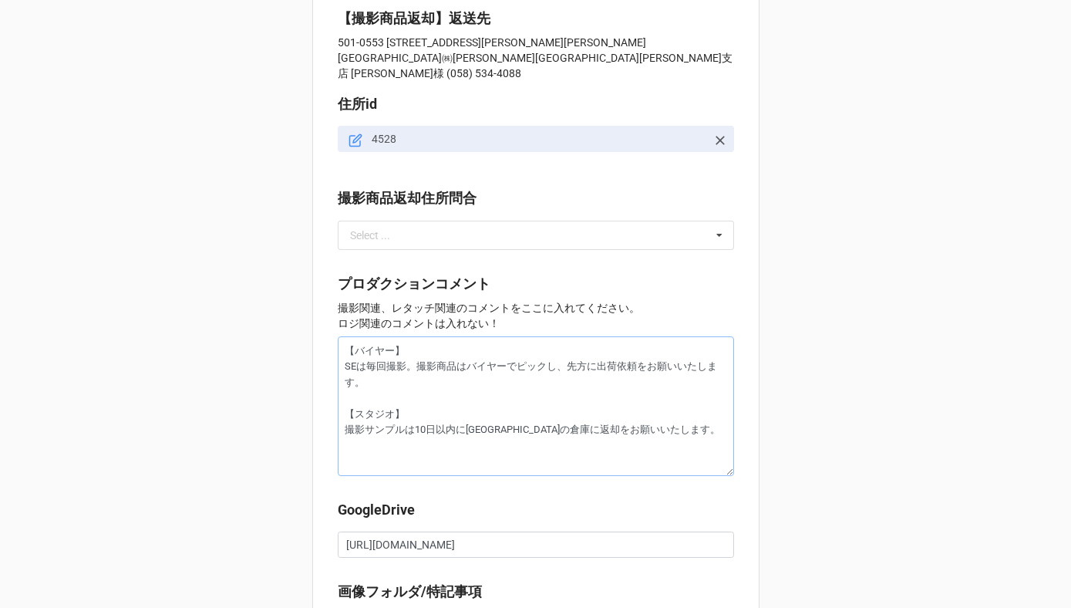
type textarea "x"
type textarea "t 【バイヤー】 SEは毎回撮影。撮影商品はバイヤーでピックし、先方に出荷依頼をお願いいたします。 【スタジオ】 撮影サンプルは10日以内に[GEOGRAPH…"
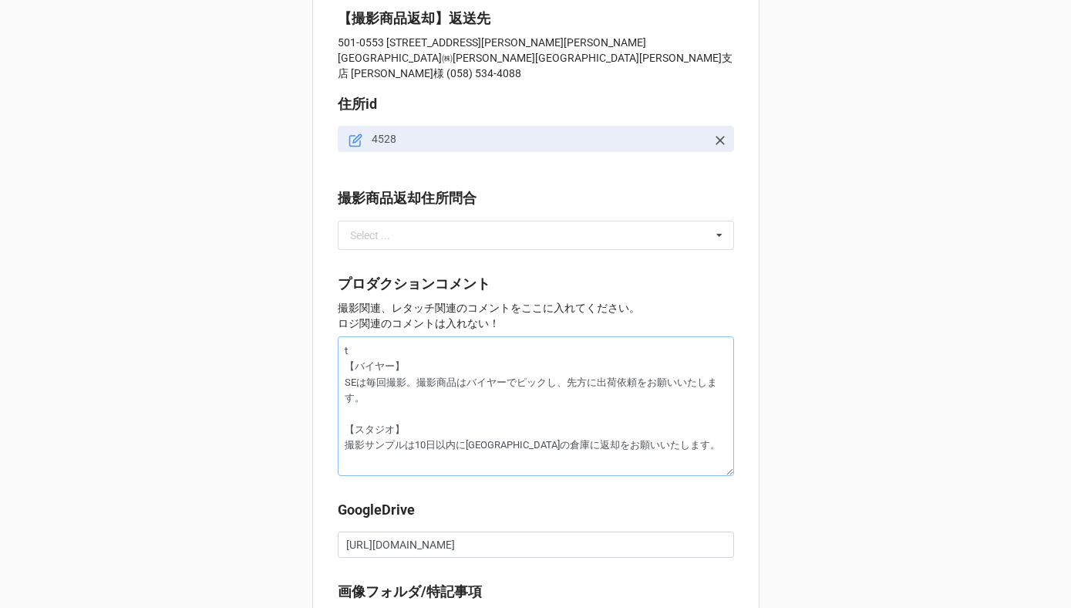
type textarea "x"
type textarea "てい 【バイヤー】 SEは毎回撮影。撮影商品はバイヤーでピックし、先方に出荷依頼をお願いいたします。 【スタジオ】 撮影サンプルは10日以内に岐阜の倉庫に返却…"
type textarea "x"
type textarea "ていk 【バイヤー】 SEは毎回撮影。撮影商品はバイヤーでピックし、先方に出荷依頼をお願いいたします。 【スタジオ】 撮影サンプルは10日以内に岐阜の倉庫に返…"
type textarea "x"
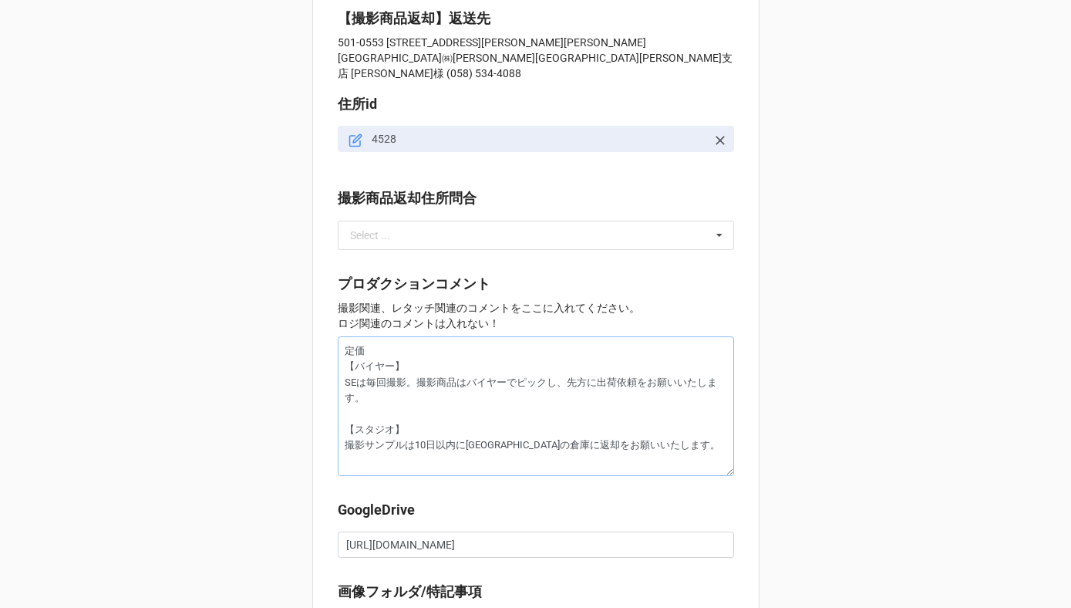
type textarea "定価k 【バイヤー】 SEは毎回撮影。撮影商品はバイヤーでピックし、先方に出荷依頼をお願いいたします。 【スタジオ】 撮影サンプルは10日以内に岐阜の倉庫に返…"
type textarea "x"
type textarea "定価か 【バイヤー】 SEは毎回撮影。撮影商品はバイヤーでピックし、先方に出荷依頼をお願いいたします。 【スタジオ】 撮影サンプルは10日以内に岐阜の倉庫に返…"
type textarea "x"
type textarea "定価かk 【バイヤー】 SEは毎回撮影。撮影商品はバイヤーでピックし、先方に出荷依頼をお願いいたします。 【スタジオ】 撮影サンプルは10日以内に岐阜の倉庫に…"
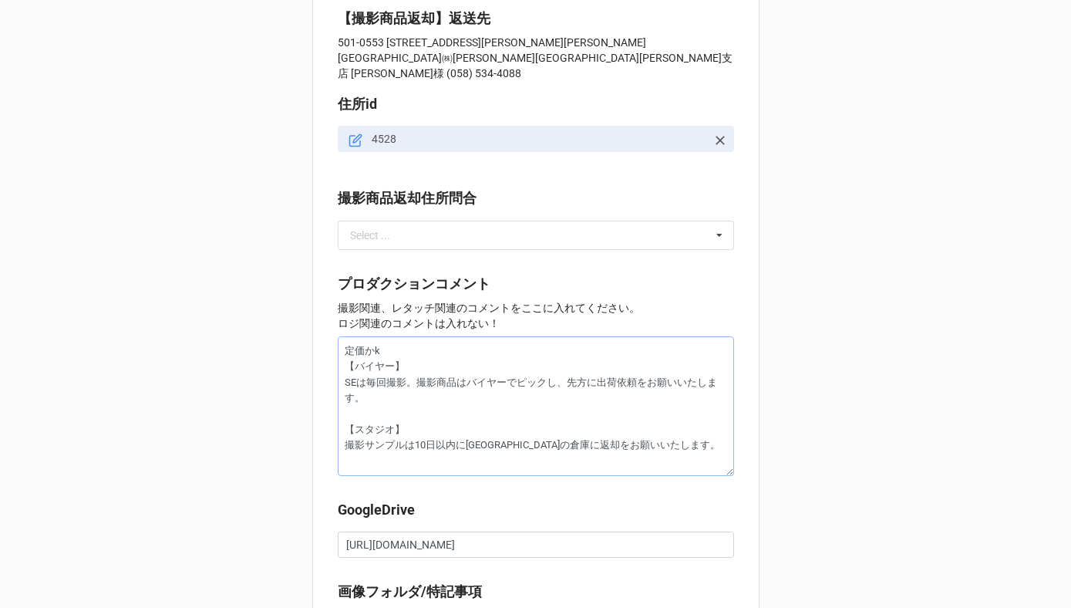
type textarea "x"
type textarea "定価かく 【バイヤー】 SEは毎回撮影。撮影商品はバイヤーでピックし、先方に出荷依頼をお願いいたします。 【スタジオ】 撮影サンプルは10日以内に岐阜の倉庫に…"
type textarea "x"
type textarea "定価かくn 【バイヤー】 SEは毎回撮影。撮影商品はバイヤーでピックし、先方に出荷依頼をお願いいたします。 【スタジオ】 撮影サンプルは10日以内に岐阜の倉庫…"
type textarea "x"
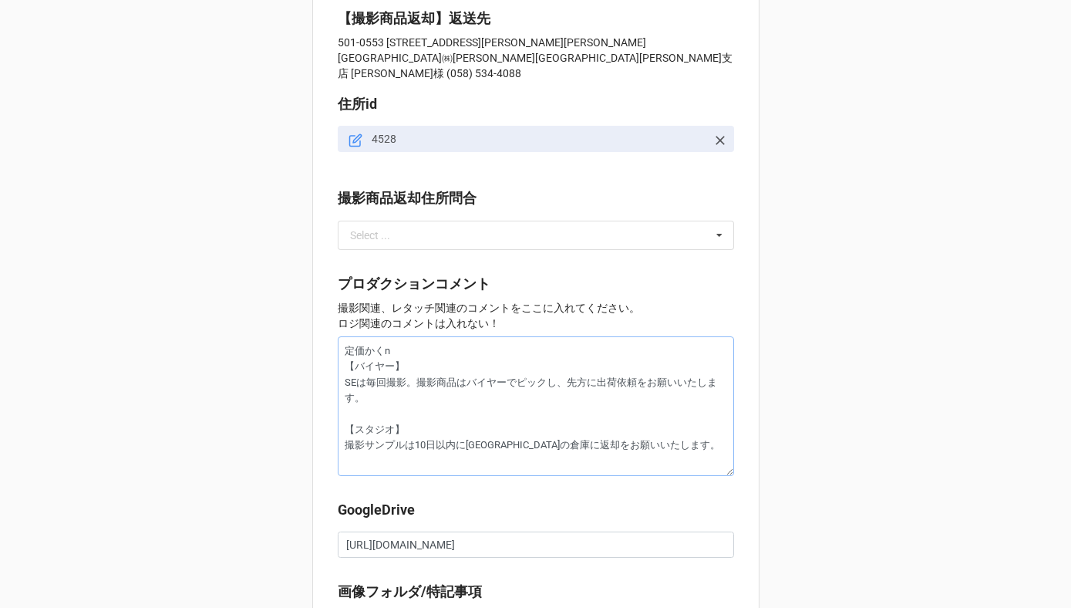
type textarea "定価かくに 【バイヤー】 SEは毎回撮影。撮影商品はバイヤーでピックし、先方に出荷依頼をお願いいたします。 【スタジオ】 撮影サンプルは10日以内に岐阜の倉庫…"
type textarea "x"
type textarea "定価かくにn 【バイヤー】 SEは毎回撮影。撮影商品はバイヤーでピックし、先方に出荷依頼をお願いいたします。 【スタジオ】 撮影サンプルは10日以内に岐阜の倉…"
type textarea "x"
type textarea "定価確認 【バイヤー】 SEは毎回撮影。撮影商品はバイヤーでピックし、先方に出荷依頼をお願いいたします。 【スタジオ】 撮影サンプルは10日以内に岐阜の倉庫に…"
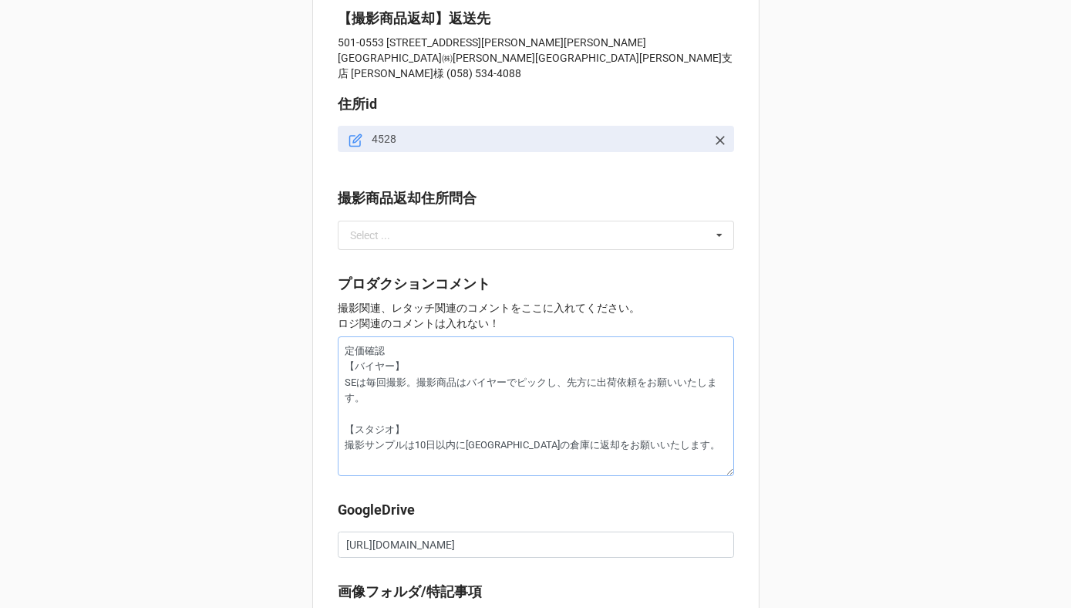
type textarea "x"
type textarea "定価確認c 【バイヤー】 SEは毎回撮影。撮影商品はバイヤーでピックし、先方に出荷依頼をお願いいたします。 【スタジオ】 撮影サンプルは10日以内に岐阜の倉庫…"
type textarea "x"
type textarea "定価確認ちゅ 【バイヤー】 SEは毎回撮影。撮影商品はバイヤーでピックし、先方に出荷依頼をお願いいたします。 【スタジオ】 撮影サンプルは10日以内に岐阜の倉…"
type textarea "x"
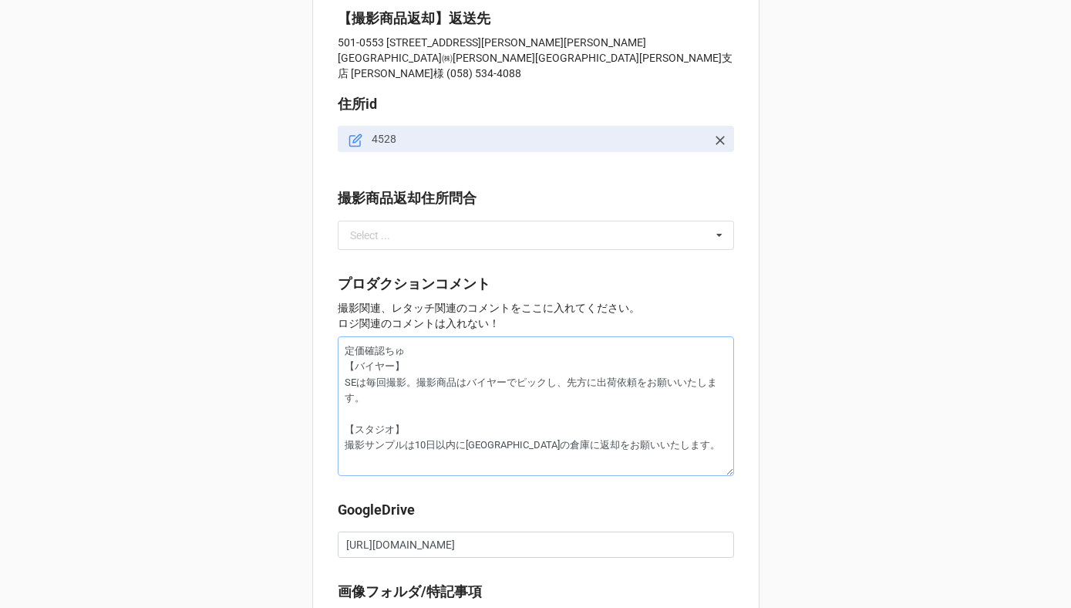
type textarea "定価確認中 【バイヤー】 SEは毎回撮影。撮影商品はバイヤーでピックし、先方に出荷依頼をお願いいたします。 【スタジオ】 撮影サンプルは10日以内に岐阜の倉庫…"
type textarea "x"
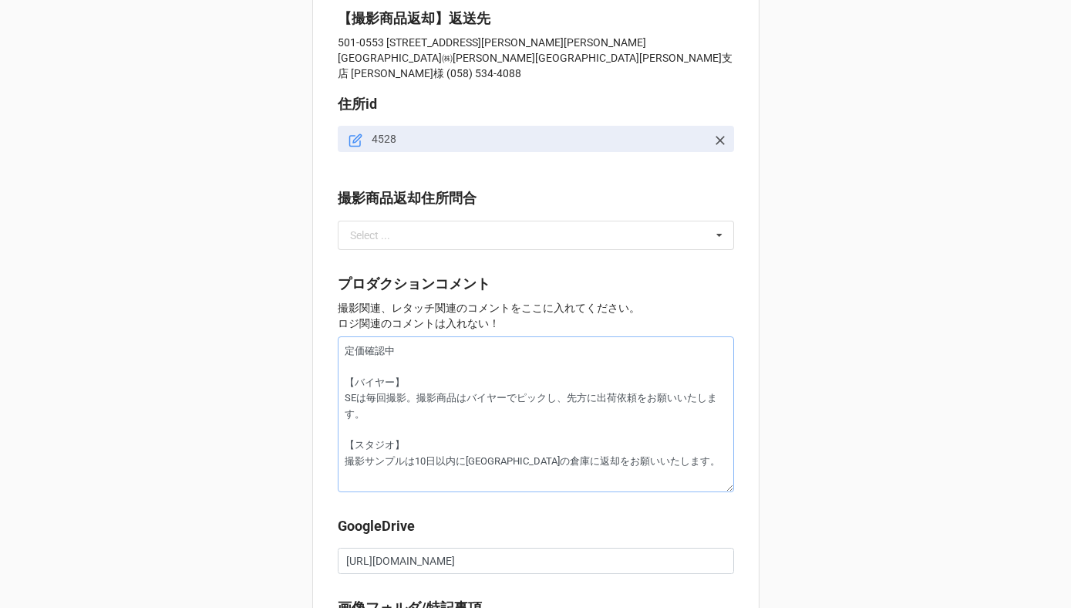
scroll to position [1727, 0]
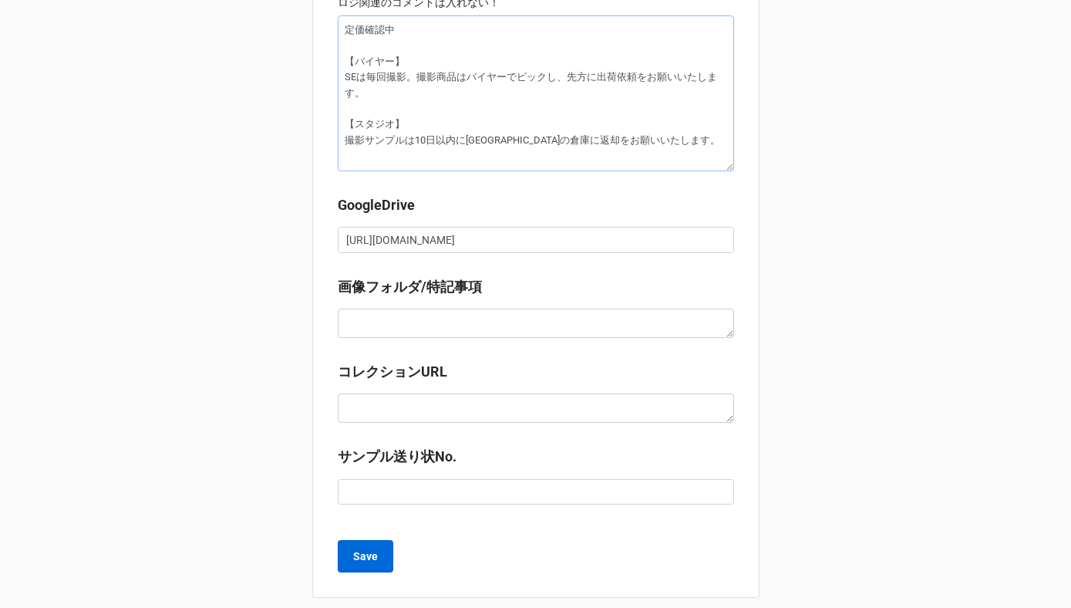
type textarea "定価確認中 【バイヤー】 SEは毎回撮影。撮影商品はバイヤーでピックし、先方に出荷依頼をお願いいたします。 【スタジオ】 撮影サンプルは10日以内に岐阜の倉庫…"
click at [373, 548] on b "Save" at bounding box center [365, 556] width 25 height 16
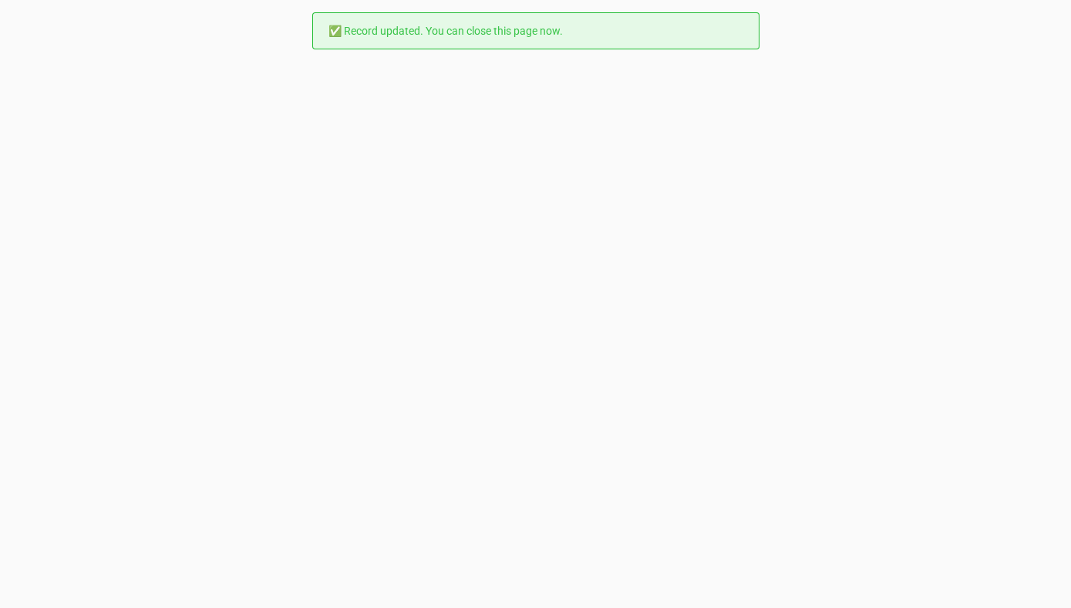
scroll to position [0, 0]
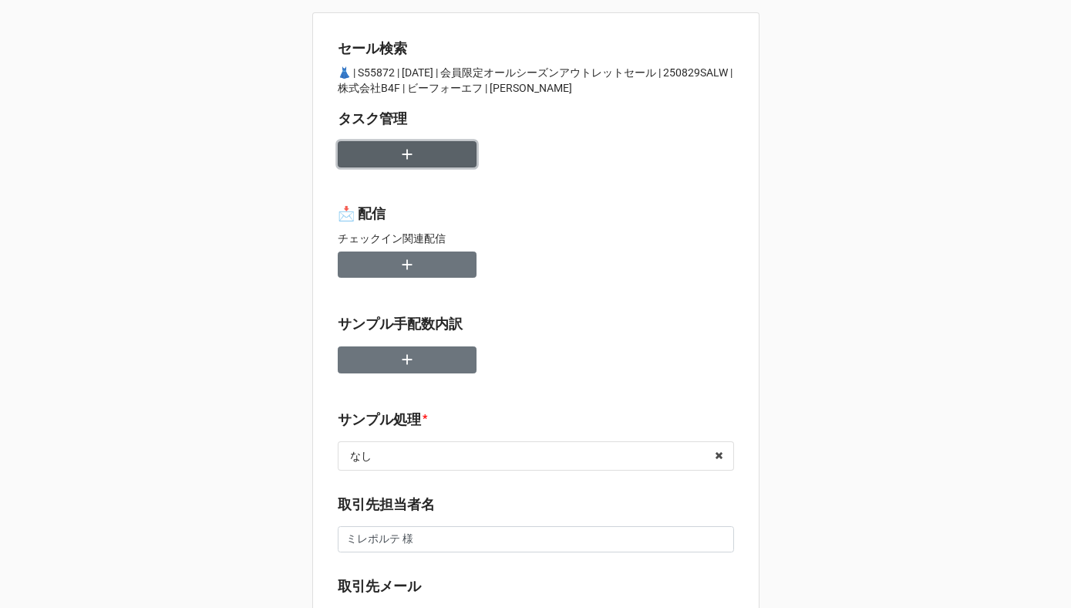
click at [427, 154] on button "button" at bounding box center [407, 154] width 139 height 27
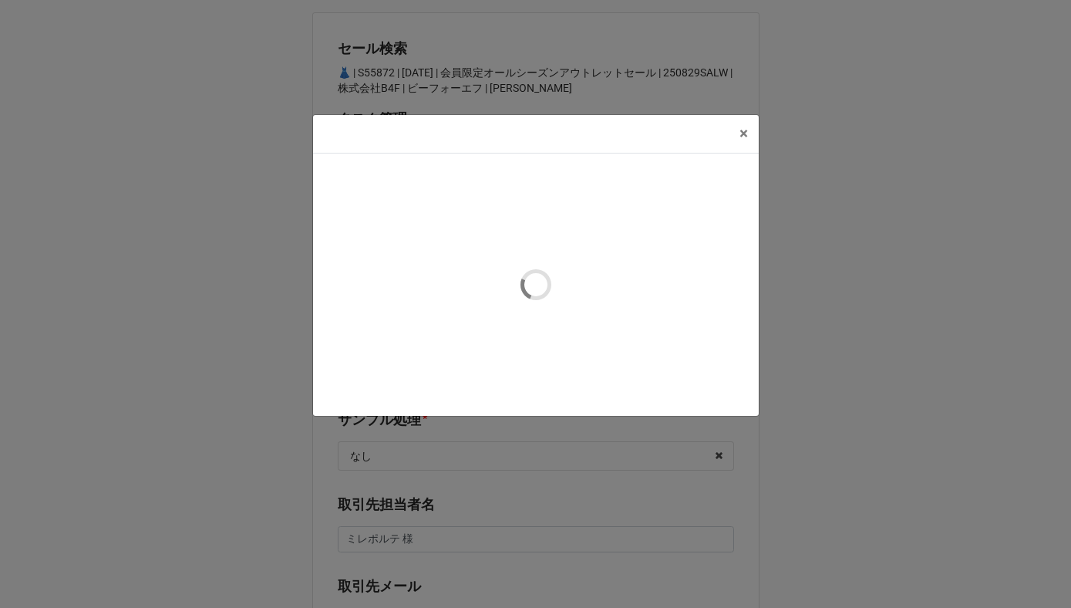
type textarea "x"
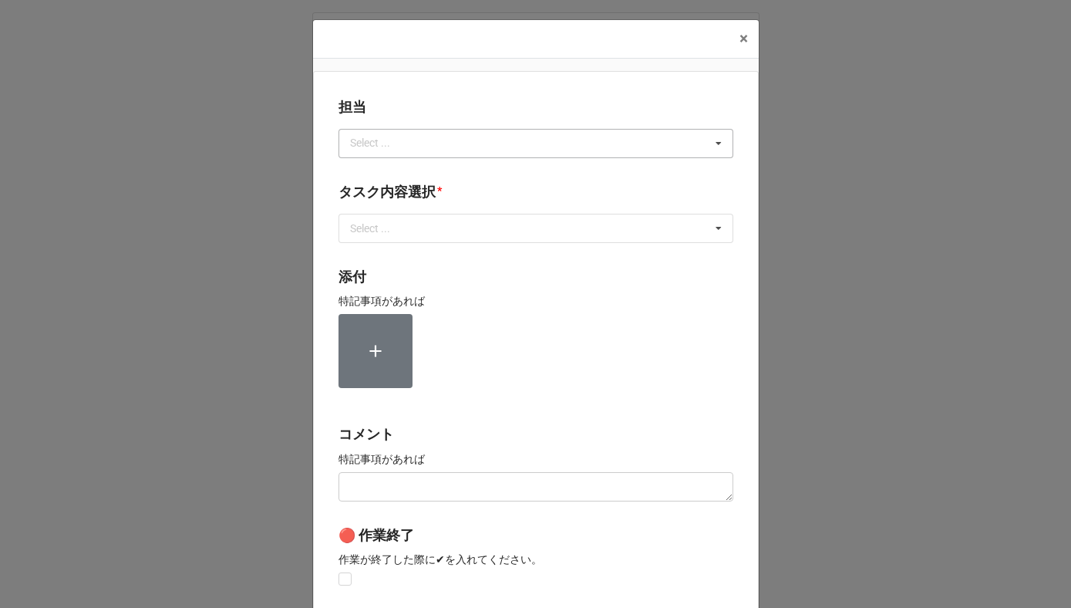
click at [393, 134] on div "Select ..." at bounding box center [379, 143] width 66 height 18
type input "川島"
click at [372, 166] on div "川島" at bounding box center [535, 171] width 393 height 29
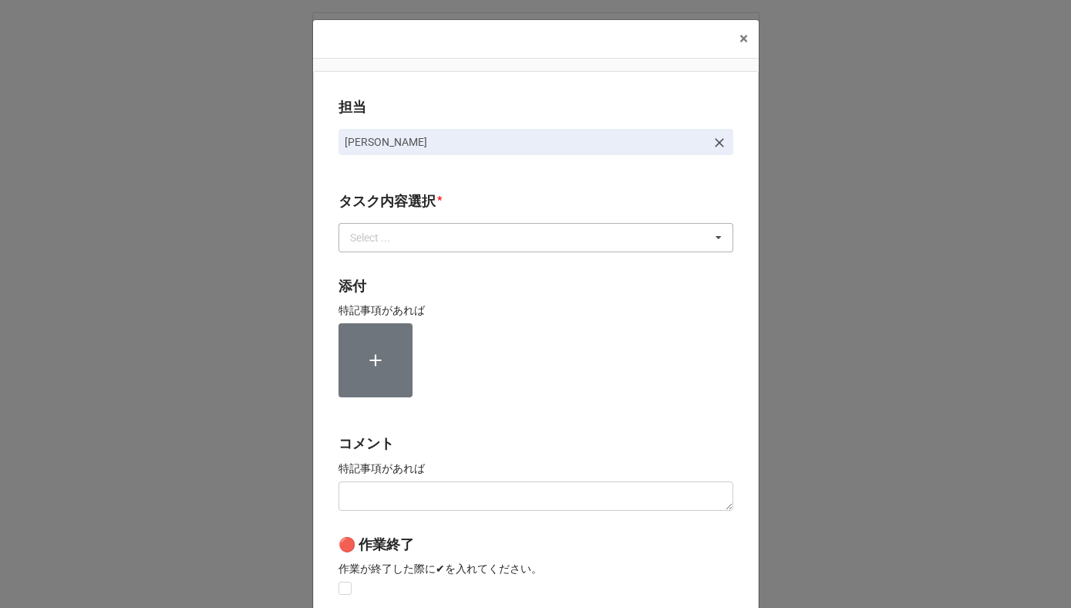
click at [372, 239] on div "Select ..." at bounding box center [379, 237] width 66 height 18
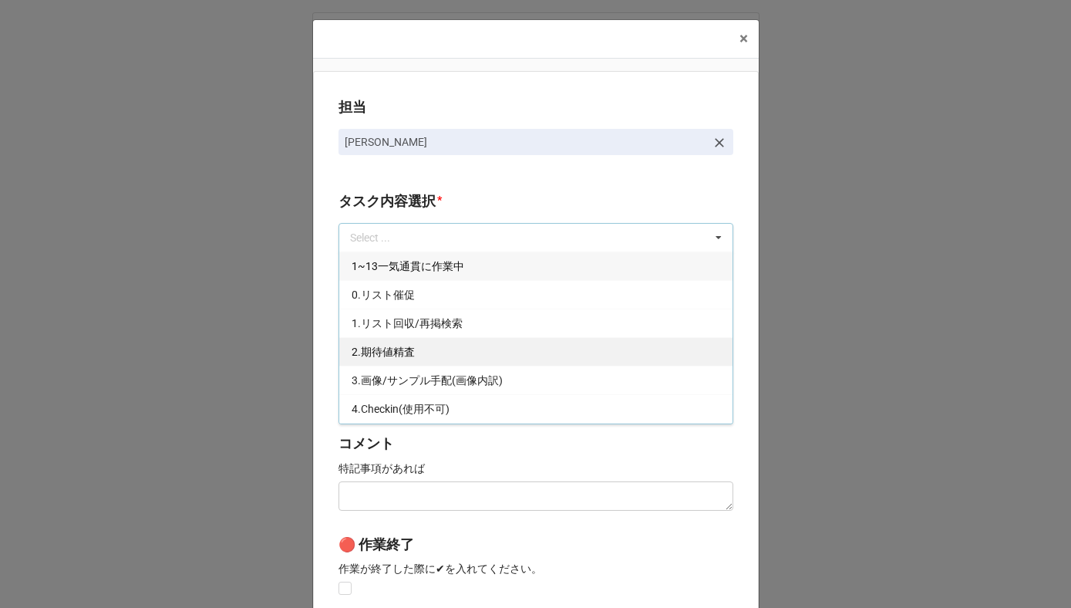
click at [375, 358] on div "2.期待値精査" at bounding box center [535, 351] width 393 height 29
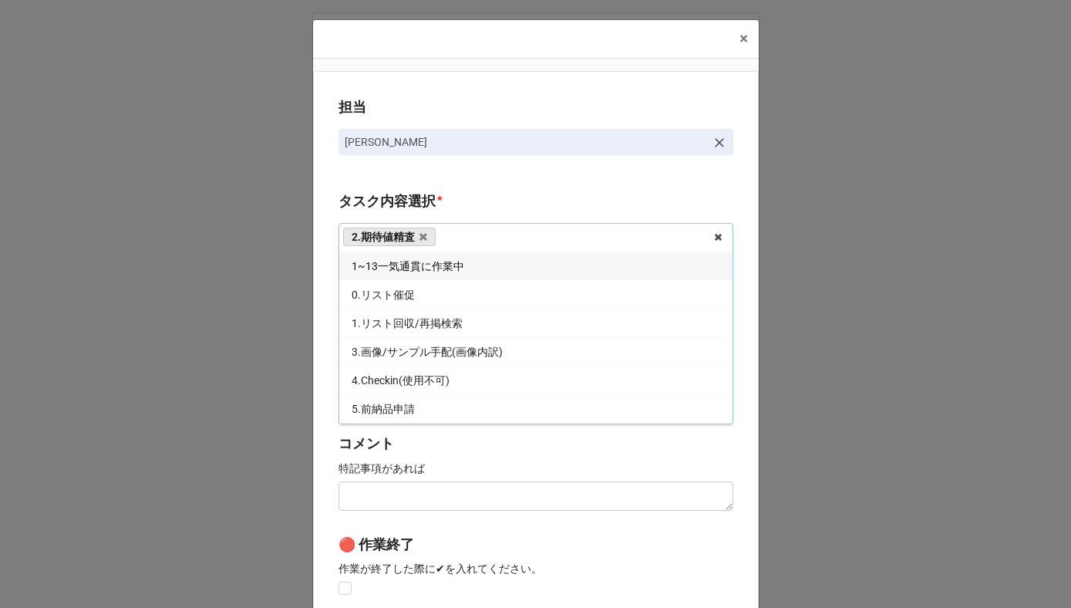
click at [313, 353] on div "担当 川島 タスク内容選択 * 2.期待値精査 1~13一気通貫に作業中 0.リスト催促 1.リスト回収/再掲検索 3.画像/サンプル手配(画像内訳) 4.C…" at bounding box center [536, 382] width 446 height 622
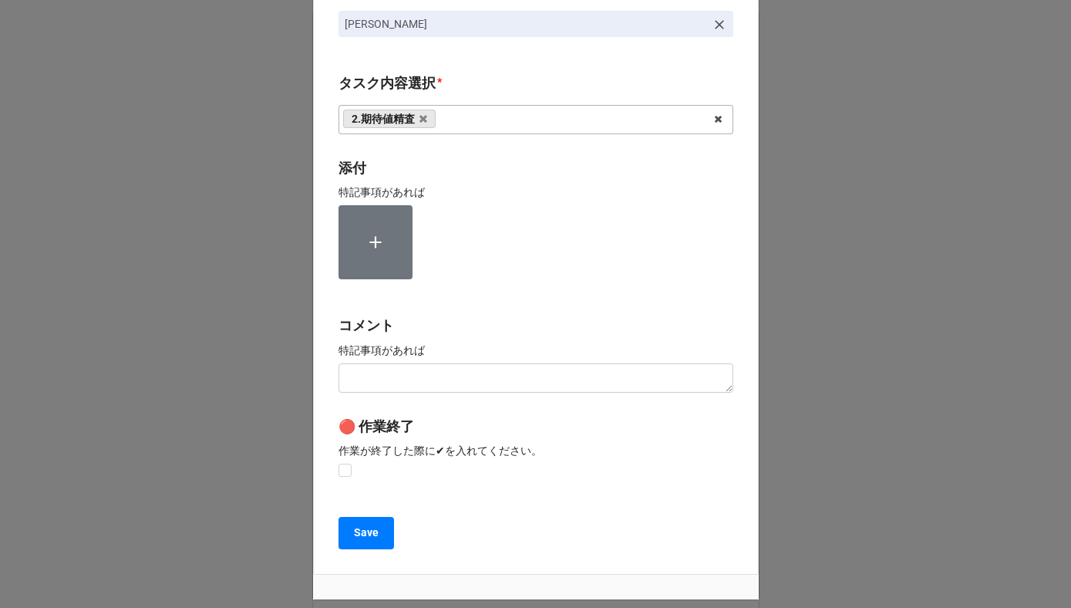
scroll to position [206, 0]
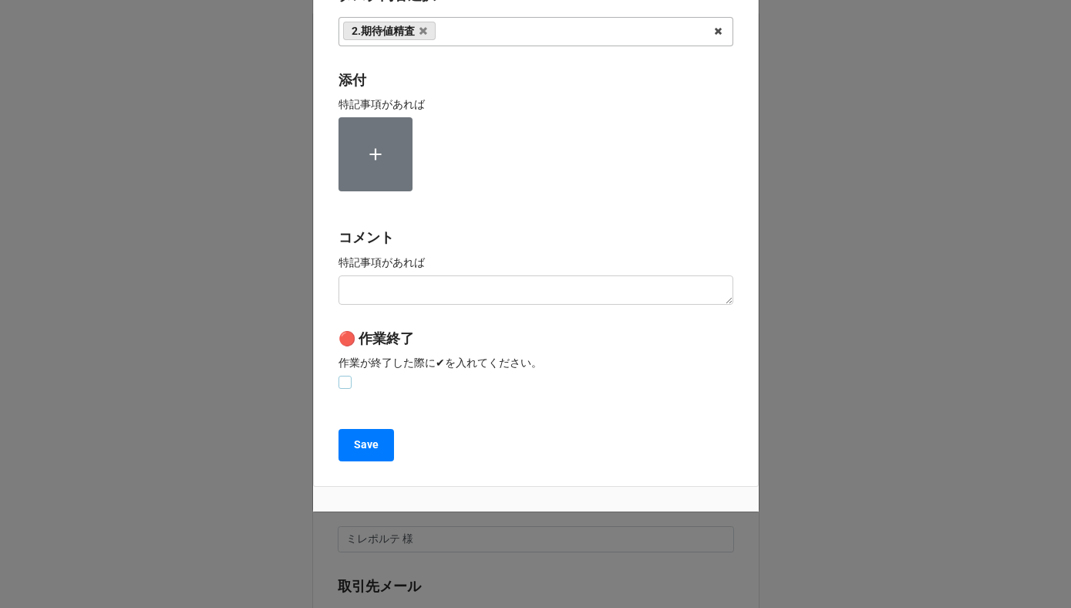
click at [342, 376] on label at bounding box center [345, 376] width 13 height 0
checkbox input "true"
click at [342, 446] on button "Save" at bounding box center [367, 445] width 56 height 32
type textarea "x"
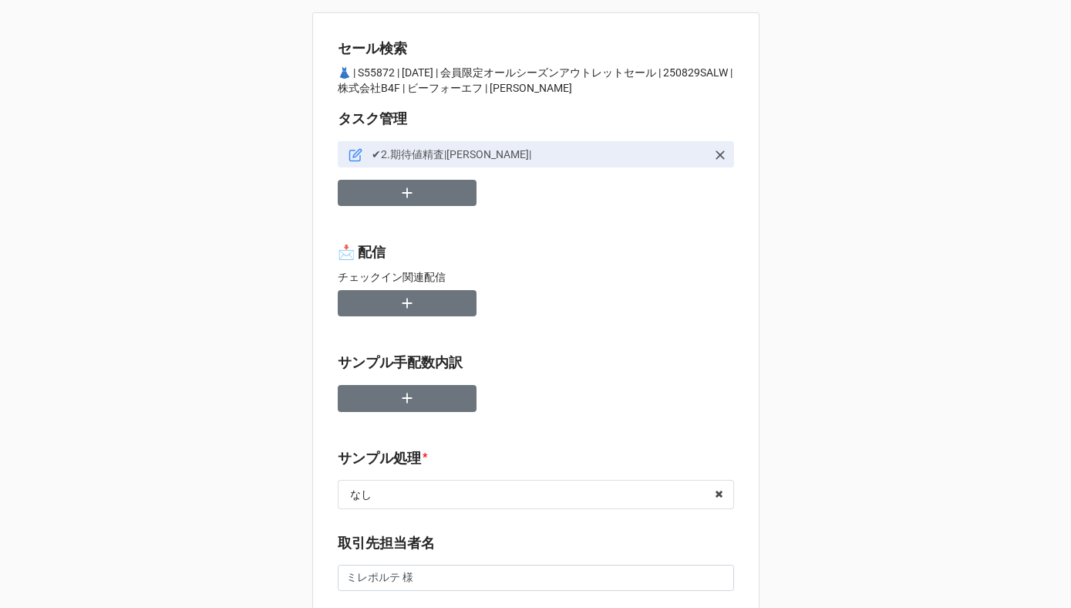
click at [381, 87] on p "👗 | S55872 | 08/28 (木) | 会員限定オールシーズンアウトレットセール | 250829SALW | 株式会社B4F | ビーフォーエフ …" at bounding box center [536, 80] width 396 height 31
copy p "50829SALW"
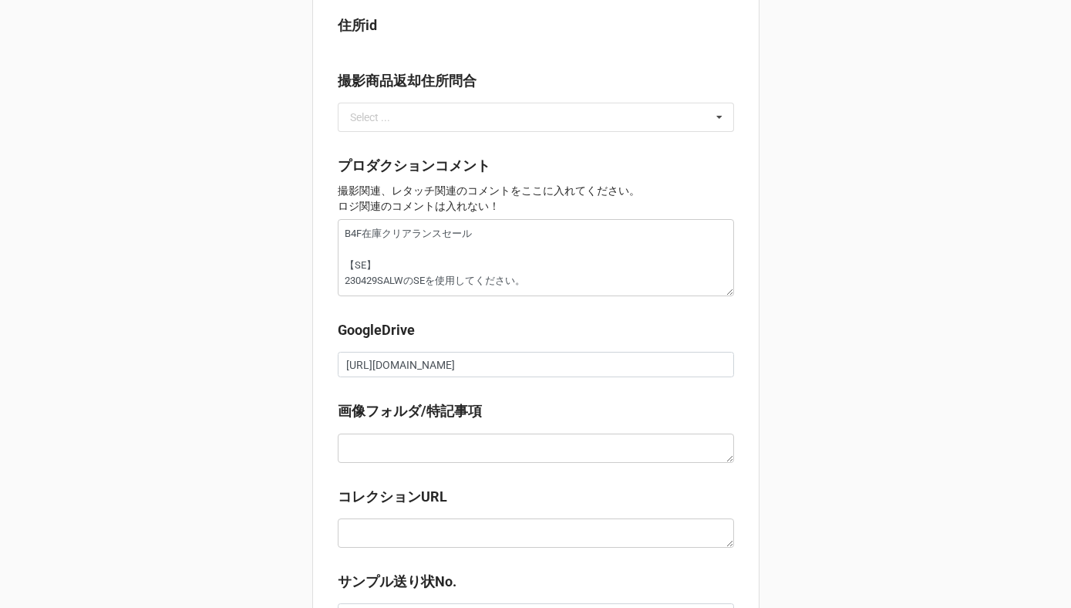
scroll to position [1463, 0]
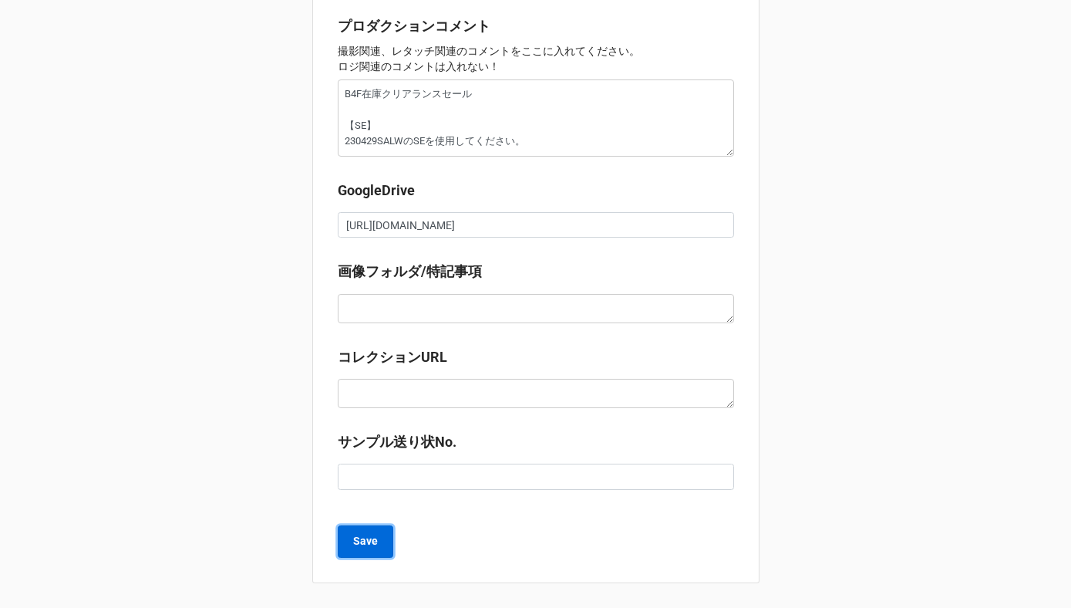
click at [370, 548] on b "Save" at bounding box center [365, 541] width 25 height 16
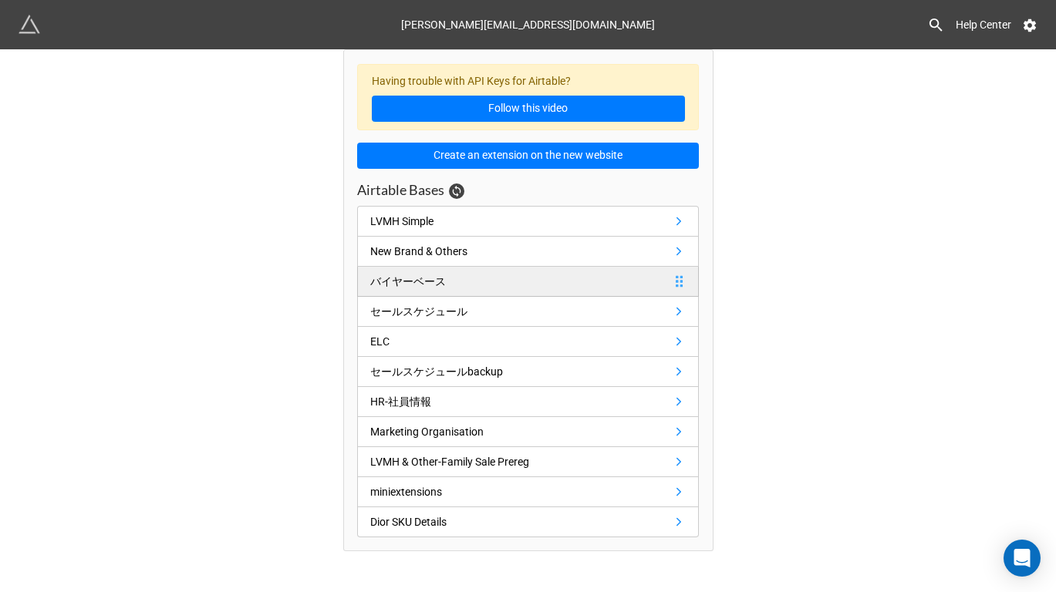
click at [426, 276] on div "バイヤーベース" at bounding box center [408, 281] width 76 height 17
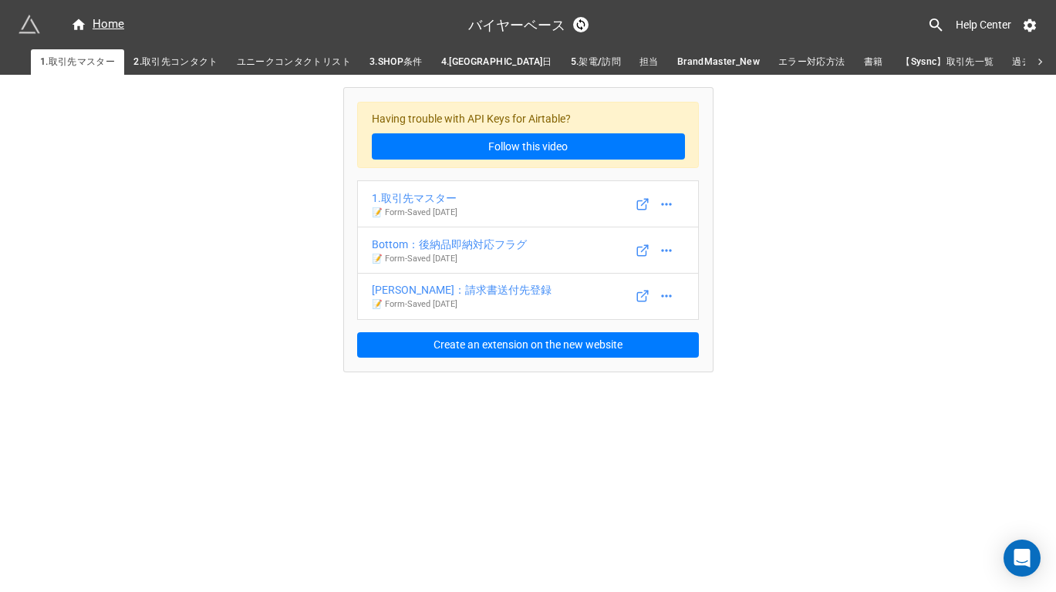
click at [174, 61] on span "2.取引先コンタクト" at bounding box center [175, 62] width 85 height 16
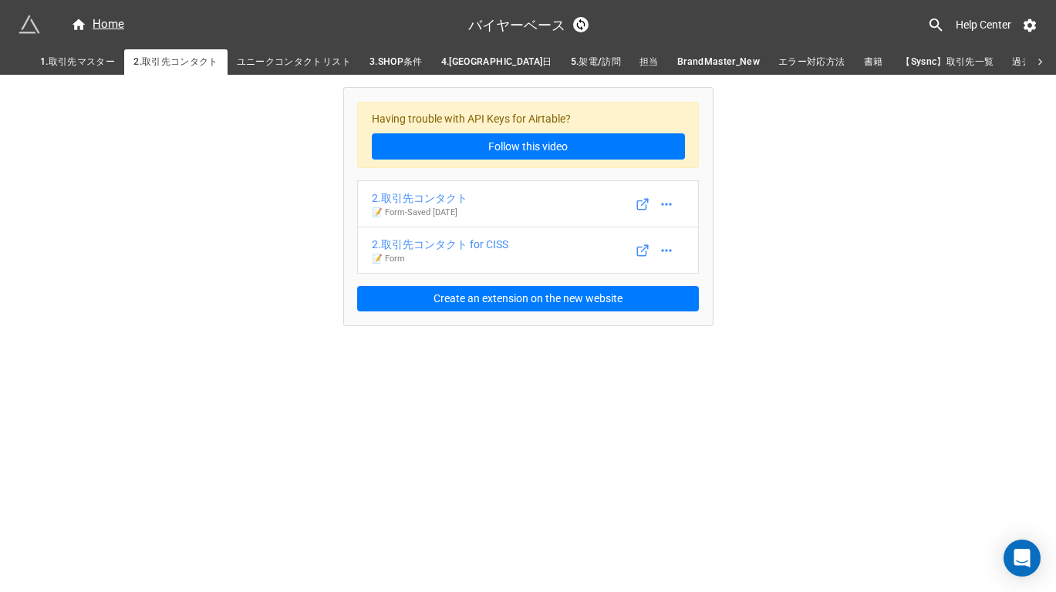
click at [286, 54] on span "ユニークコンタクトリスト" at bounding box center [294, 62] width 114 height 16
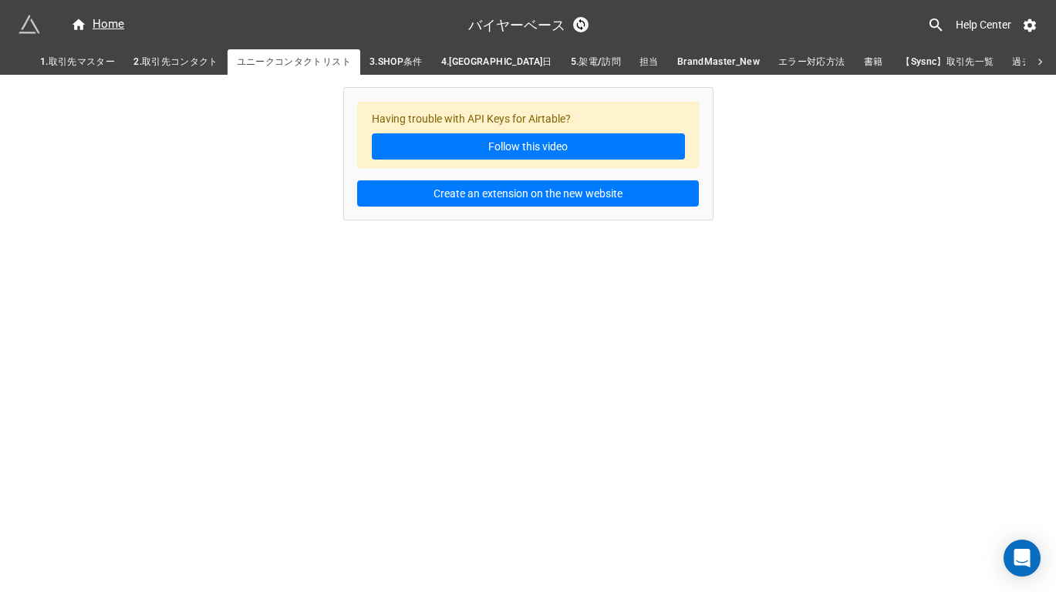
click at [394, 57] on span "3.SHOP条件" at bounding box center [395, 62] width 53 height 16
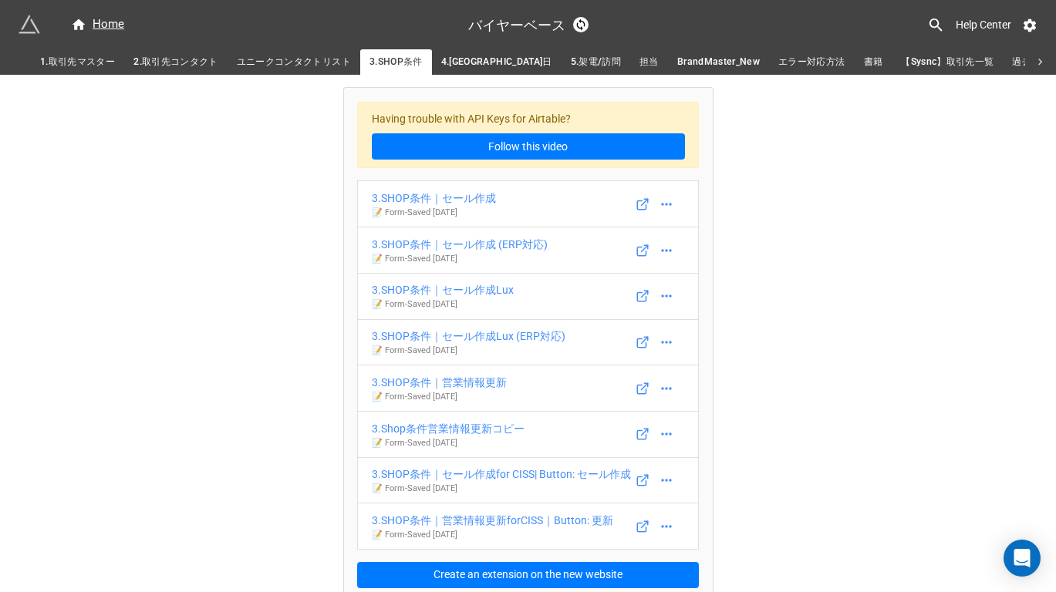
click at [473, 62] on span "4.[GEOGRAPHIC_DATA]日" at bounding box center [496, 62] width 111 height 16
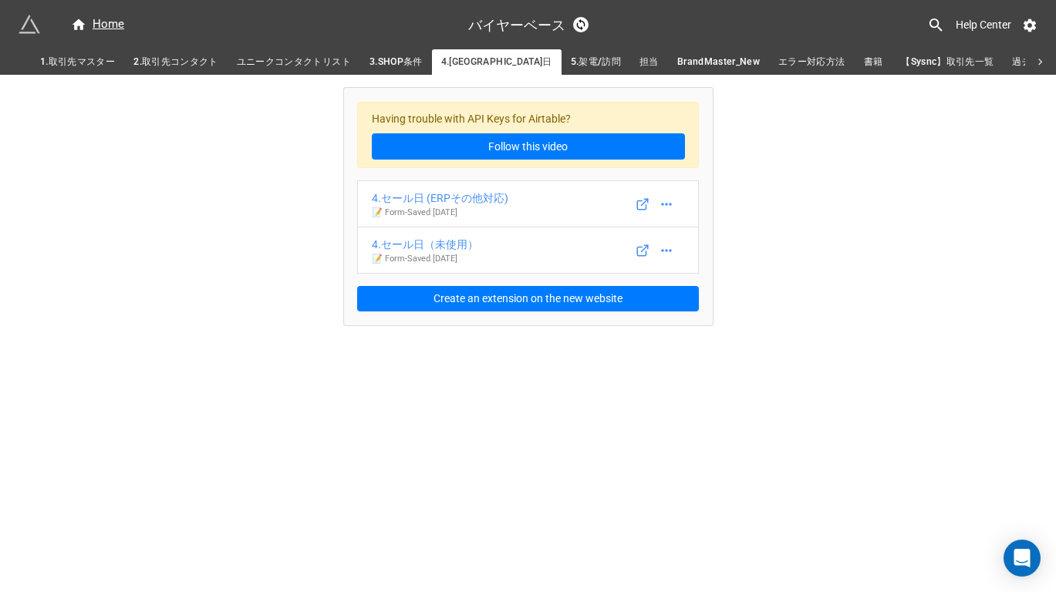
click at [571, 61] on span "5.架電/訪問" at bounding box center [596, 62] width 50 height 16
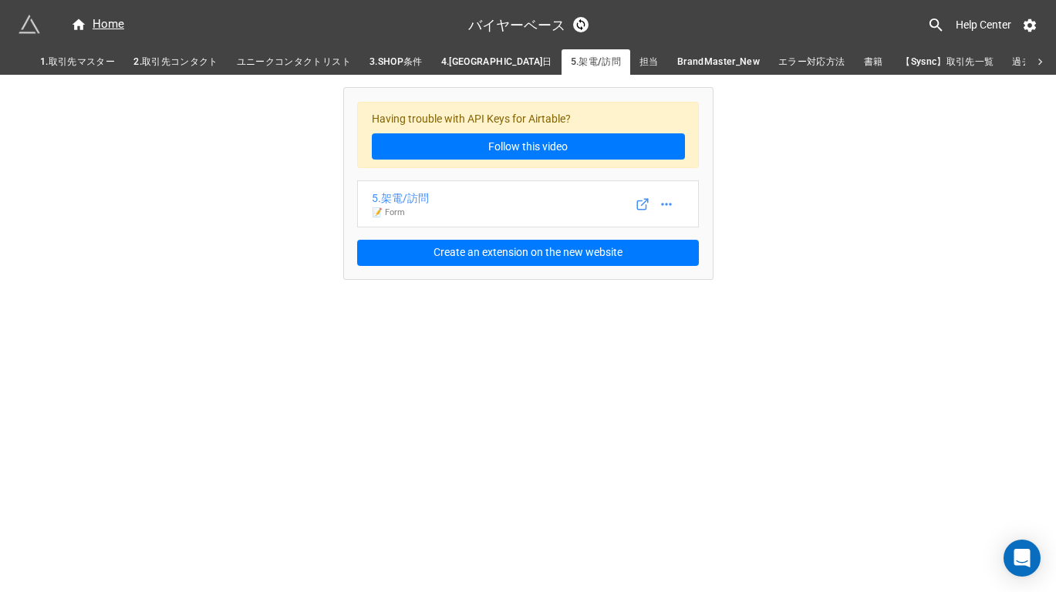
click at [639, 64] on span "担当" at bounding box center [648, 62] width 19 height 16
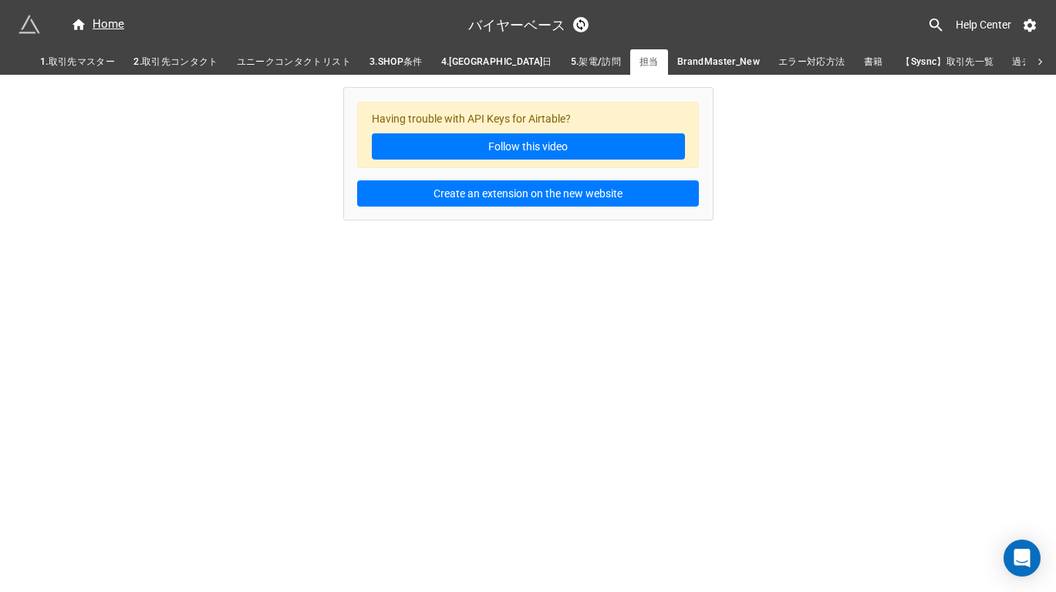
click at [677, 62] on span "BrandMaster_New" at bounding box center [718, 62] width 83 height 16
click at [778, 65] on span "エラー対応方法" at bounding box center [811, 62] width 66 height 16
click at [864, 60] on span "書籍" at bounding box center [873, 62] width 19 height 16
click at [901, 66] on span "【Sysnc】取引先一覧" at bounding box center [947, 62] width 93 height 16
click at [1012, 70] on span "過去セール一覧（約一年分）" at bounding box center [1074, 62] width 124 height 16
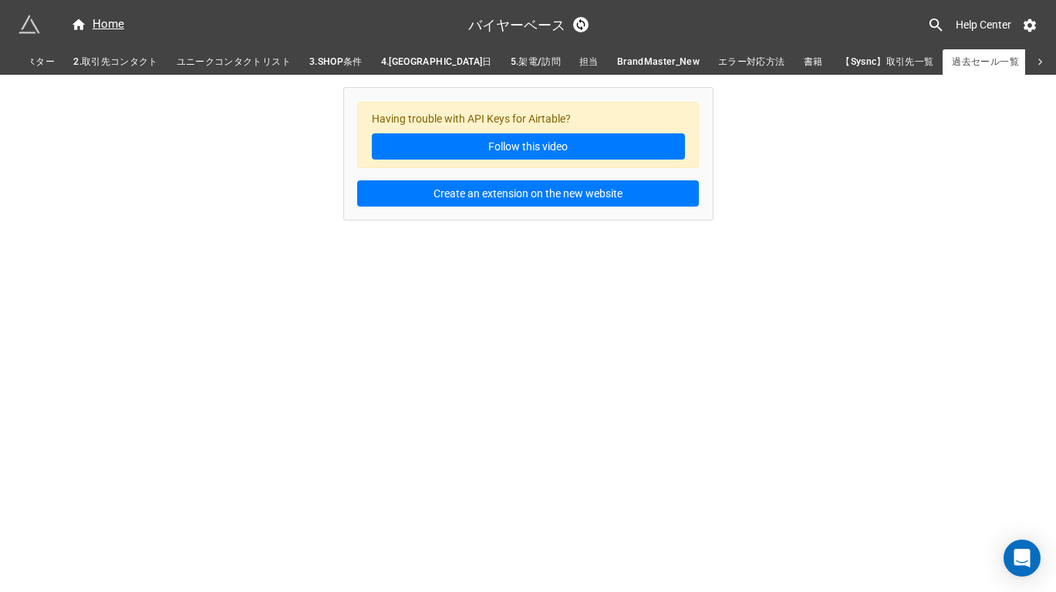
scroll to position [0, 68]
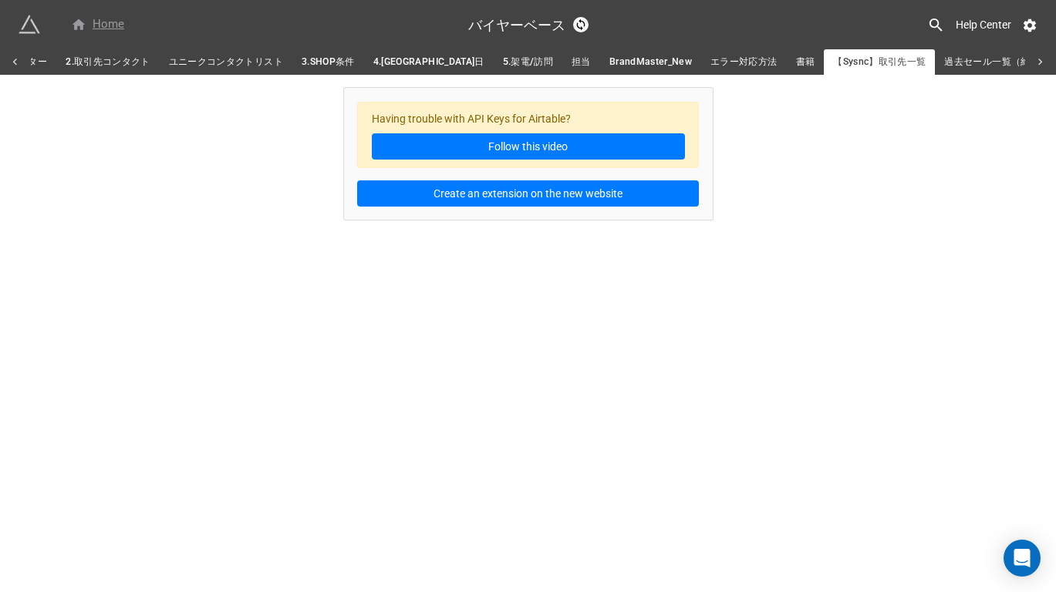
click at [100, 30] on div "Home" at bounding box center [97, 24] width 53 height 19
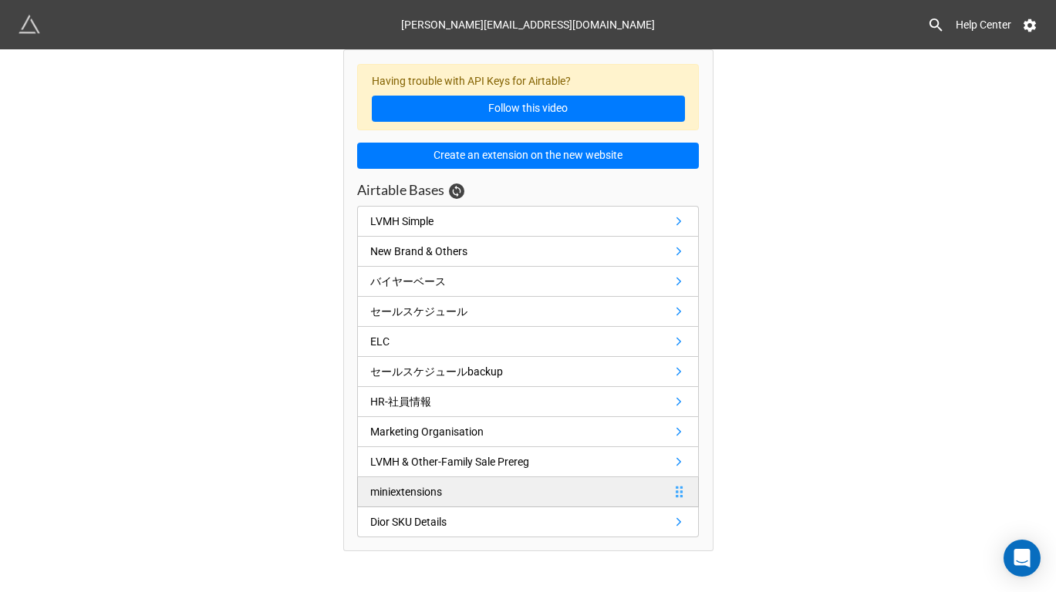
click at [473, 495] on link "miniextensions" at bounding box center [528, 492] width 342 height 30
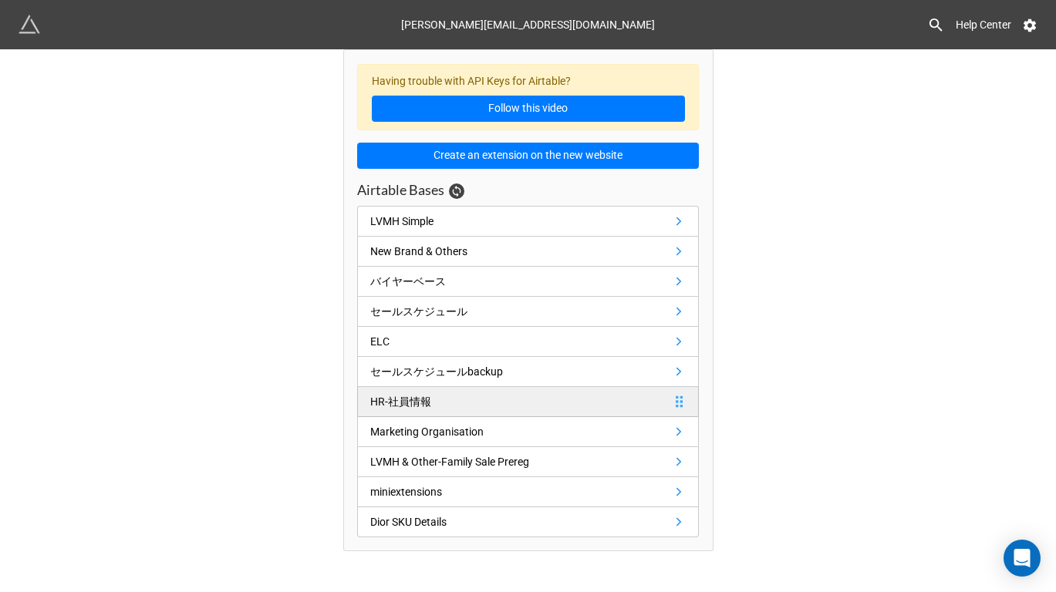
click at [468, 397] on link "HR-社員情報" at bounding box center [528, 402] width 342 height 30
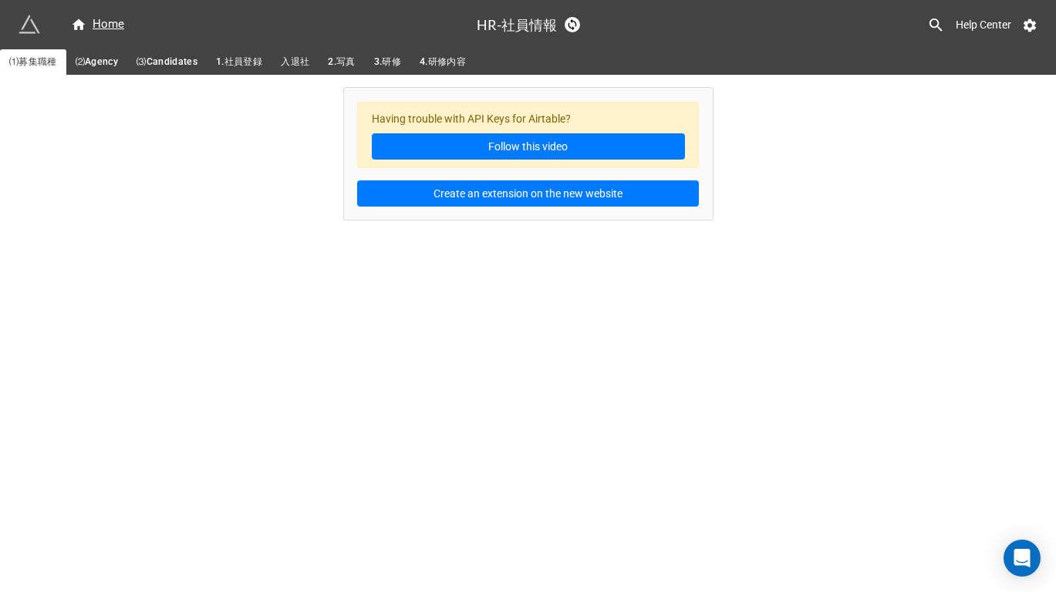
click at [99, 64] on span "⑵Agency" at bounding box center [97, 62] width 42 height 16
click at [162, 64] on span "⑶Candidates" at bounding box center [167, 62] width 61 height 16
click at [224, 63] on span "1.社員登録" at bounding box center [239, 62] width 46 height 16
click at [290, 59] on span "入退社" at bounding box center [295, 62] width 29 height 16
click at [349, 60] on span "2.写真" at bounding box center [341, 62] width 27 height 16
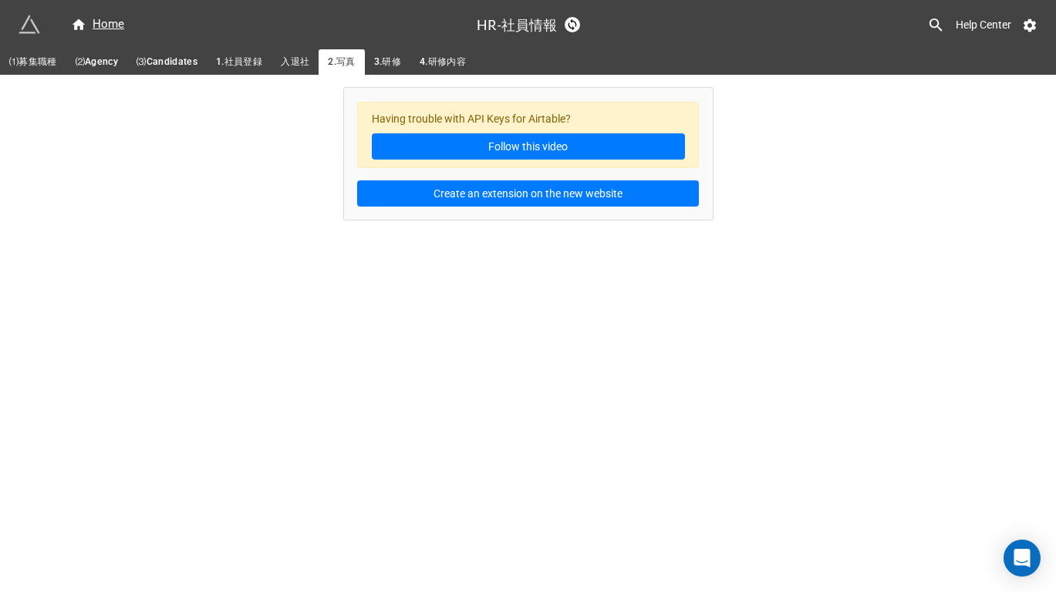
click at [401, 61] on span "3.研修" at bounding box center [387, 62] width 27 height 16
click at [443, 62] on span "4.研修内容" at bounding box center [443, 62] width 46 height 16
click at [106, 23] on div "Home" at bounding box center [97, 24] width 53 height 19
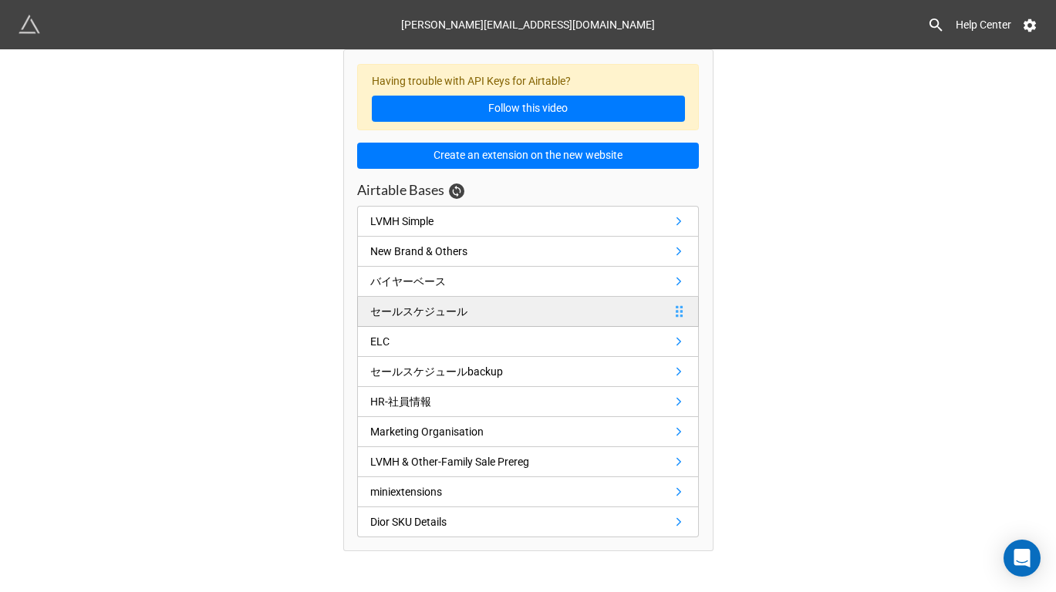
click at [462, 312] on div "セールスケジュール" at bounding box center [418, 311] width 97 height 17
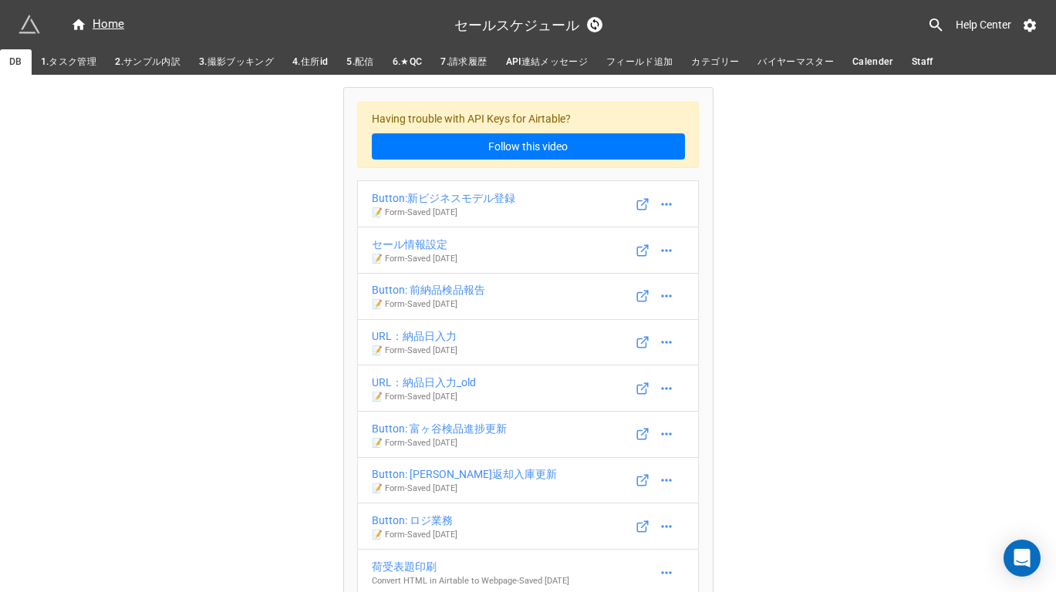
click at [71, 62] on span "1.タスク管理" at bounding box center [69, 62] width 56 height 16
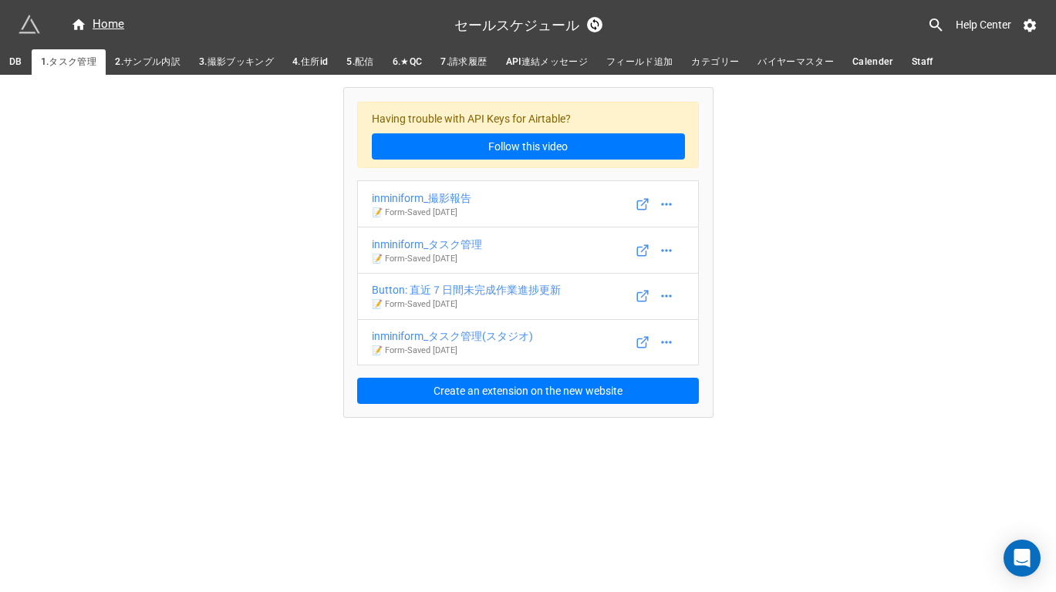
click at [150, 66] on span "2.サンプル内訳" at bounding box center [148, 62] width 66 height 16
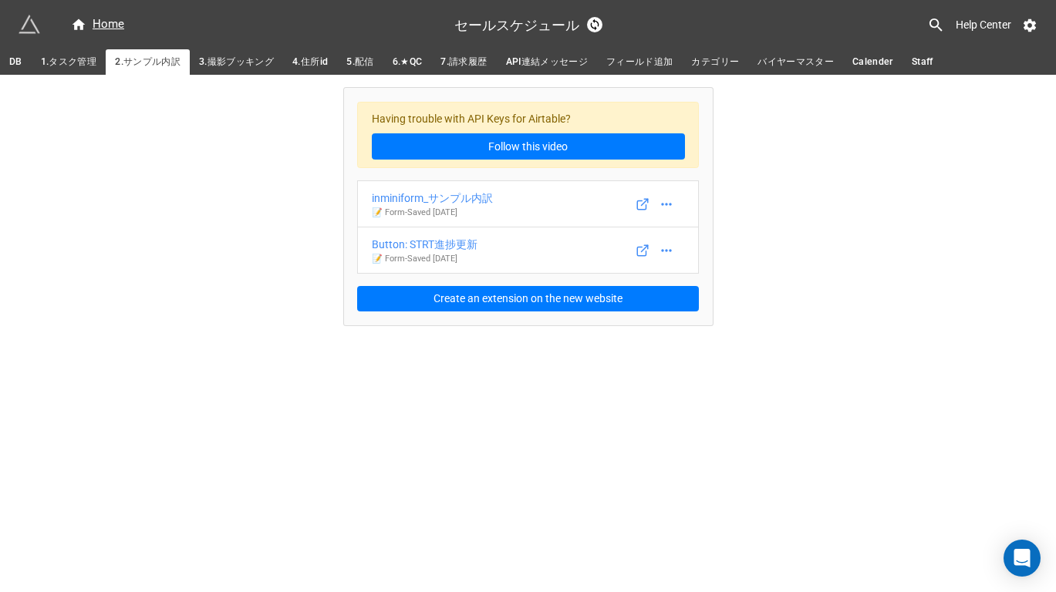
click at [216, 54] on span "3.撮影ブッキング" at bounding box center [236, 62] width 75 height 16
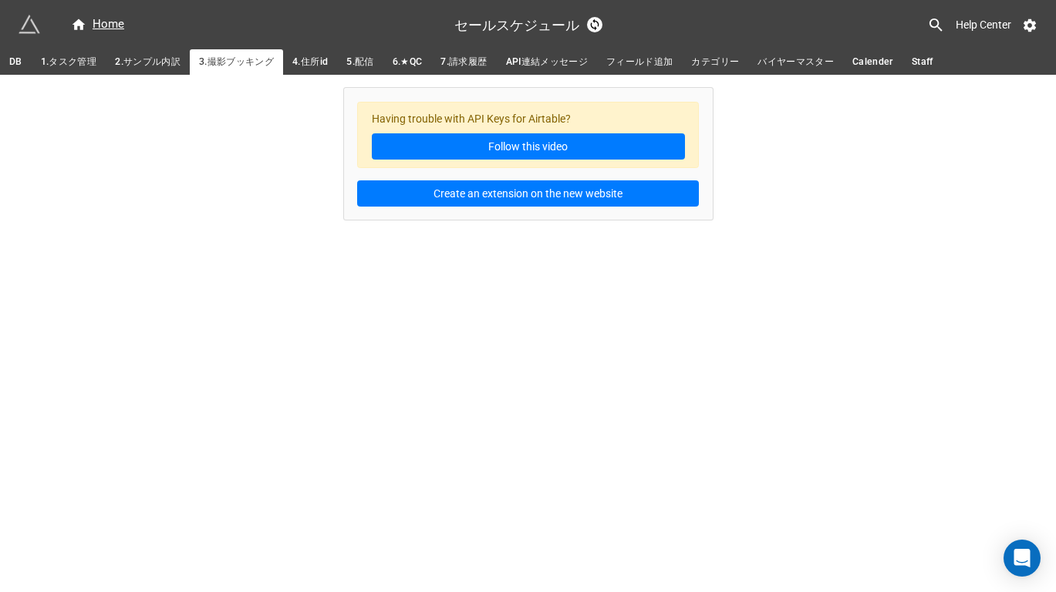
click at [321, 59] on span "4.住所id" at bounding box center [309, 62] width 35 height 16
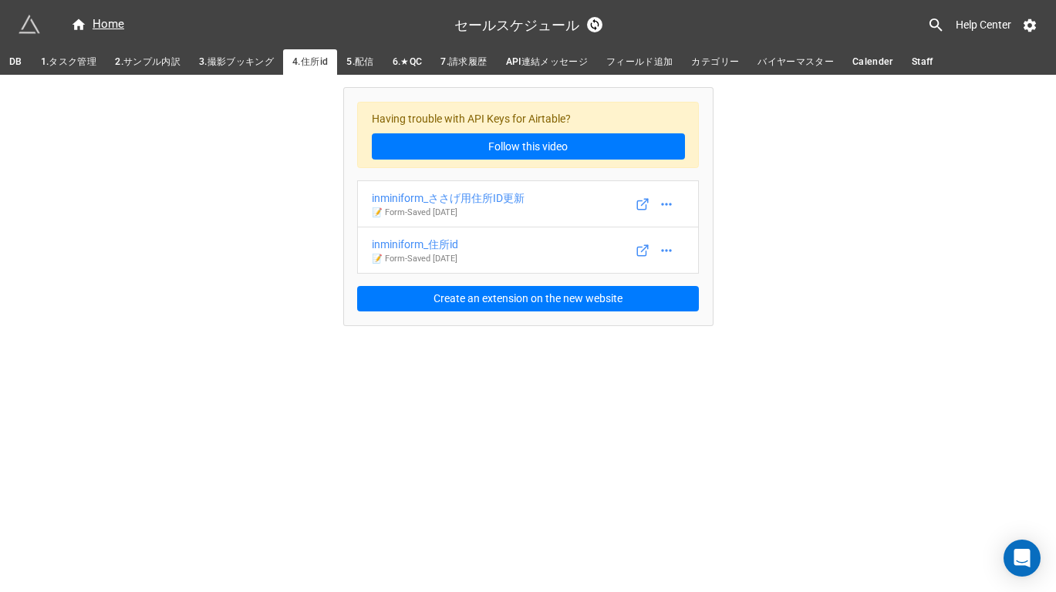
click at [366, 61] on span "5.配信" at bounding box center [359, 62] width 27 height 16
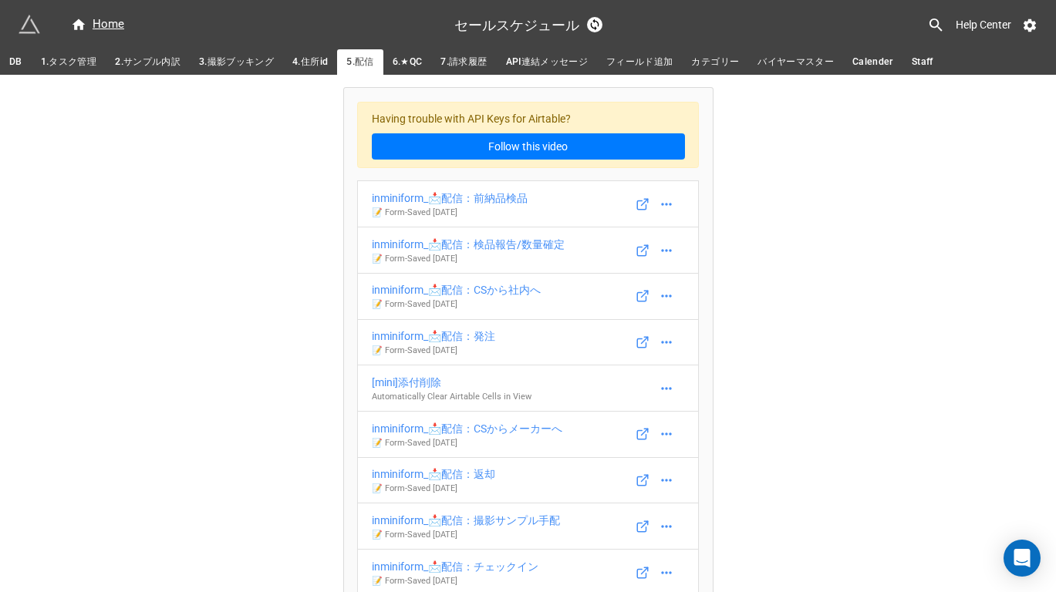
click at [410, 60] on span "6.★QC" at bounding box center [408, 62] width 30 height 16
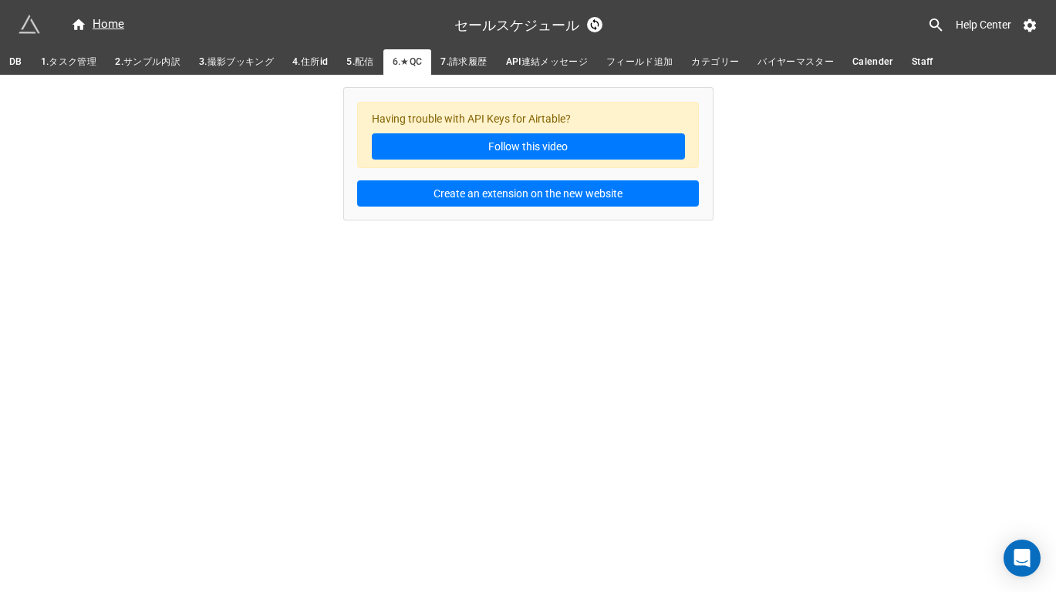
click at [471, 66] on span "7.請求履歴" at bounding box center [463, 62] width 46 height 16
click at [532, 65] on span "API連結メッセージ" at bounding box center [547, 62] width 83 height 16
click at [635, 64] on span "フィールド追加" at bounding box center [639, 62] width 66 height 16
click at [708, 62] on span "カテゴリー" at bounding box center [715, 62] width 48 height 16
click at [783, 66] on span "バイヤーマスター" at bounding box center [795, 62] width 76 height 16
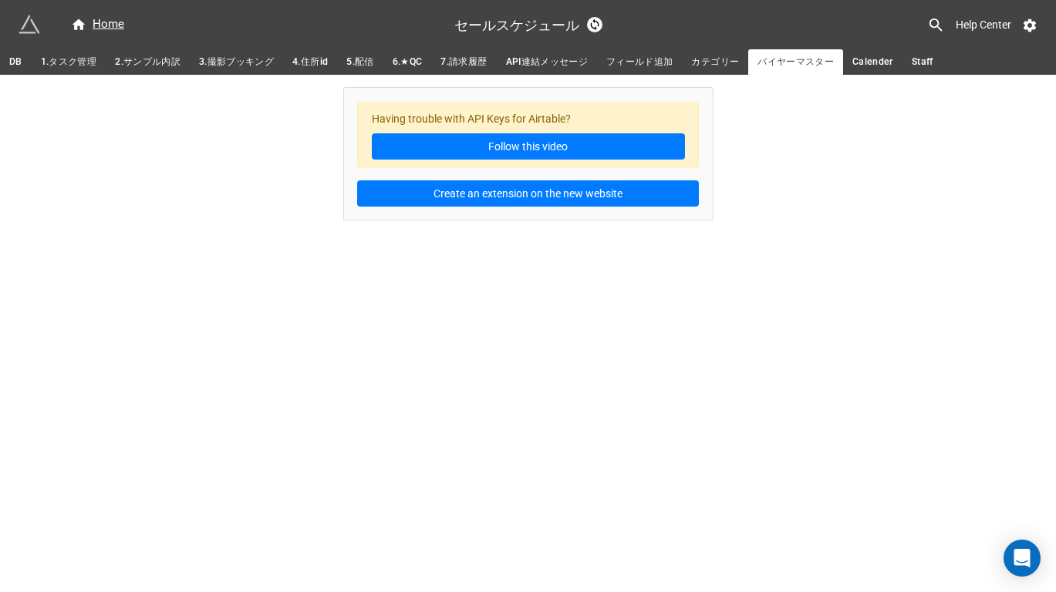
click at [873, 66] on span "Calender" at bounding box center [872, 62] width 41 height 16
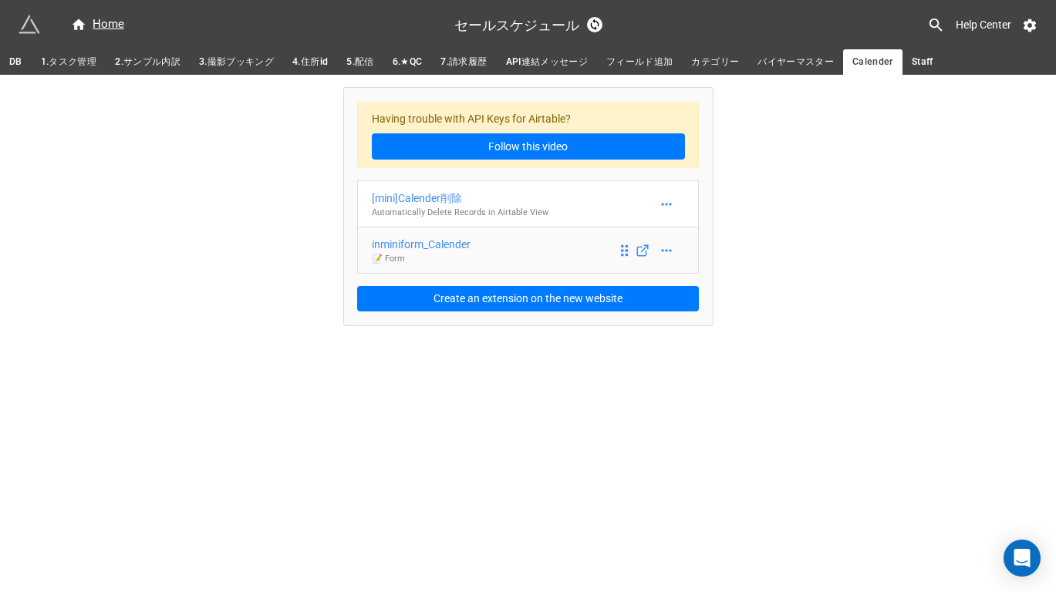
click at [453, 251] on div "inminiform_Calender" at bounding box center [421, 244] width 99 height 17
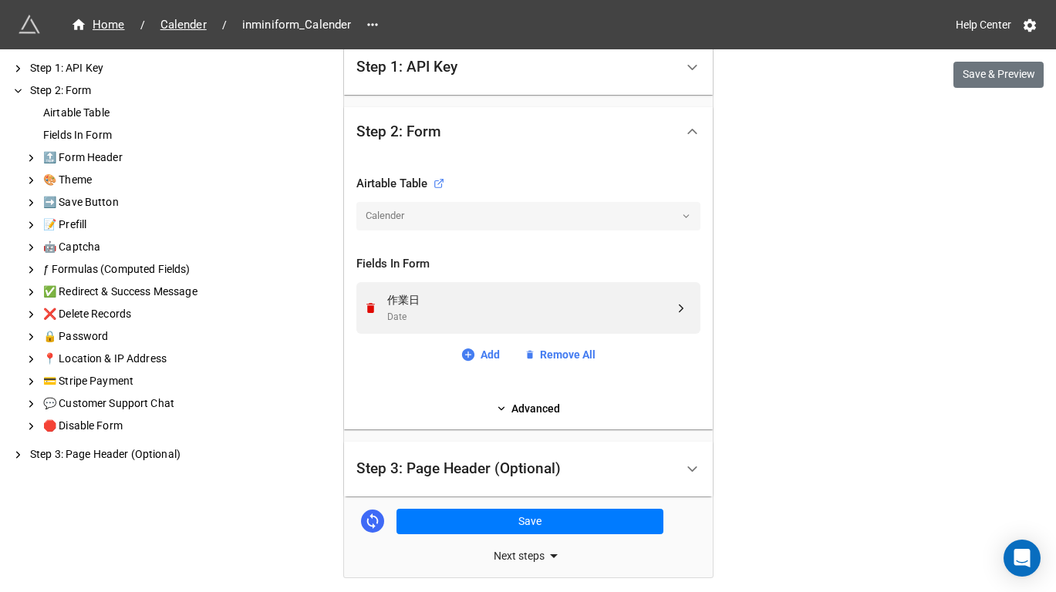
scroll to position [409, 0]
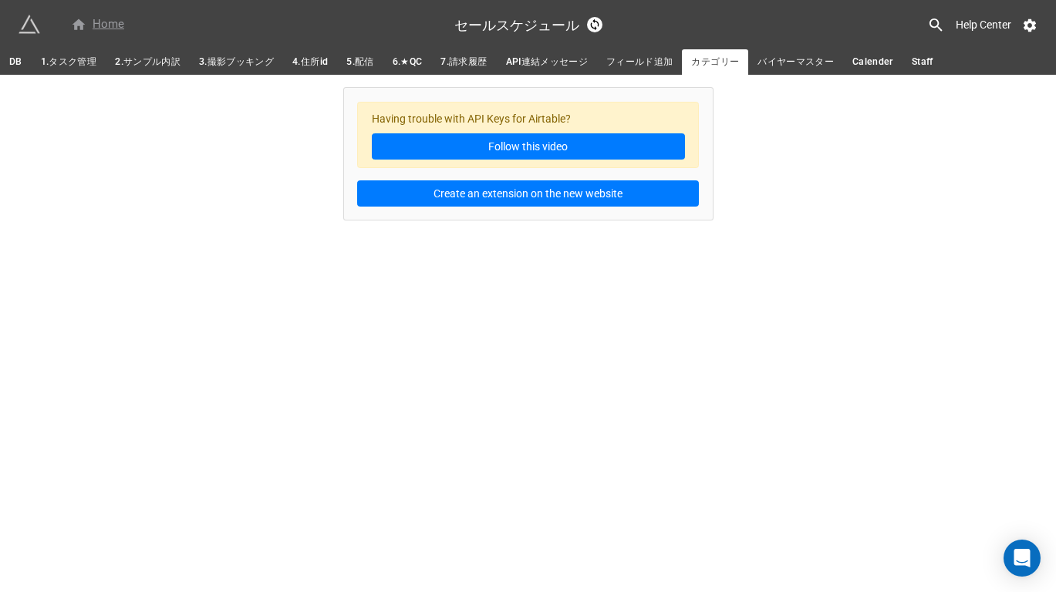
click at [115, 28] on div "Home" at bounding box center [97, 24] width 53 height 19
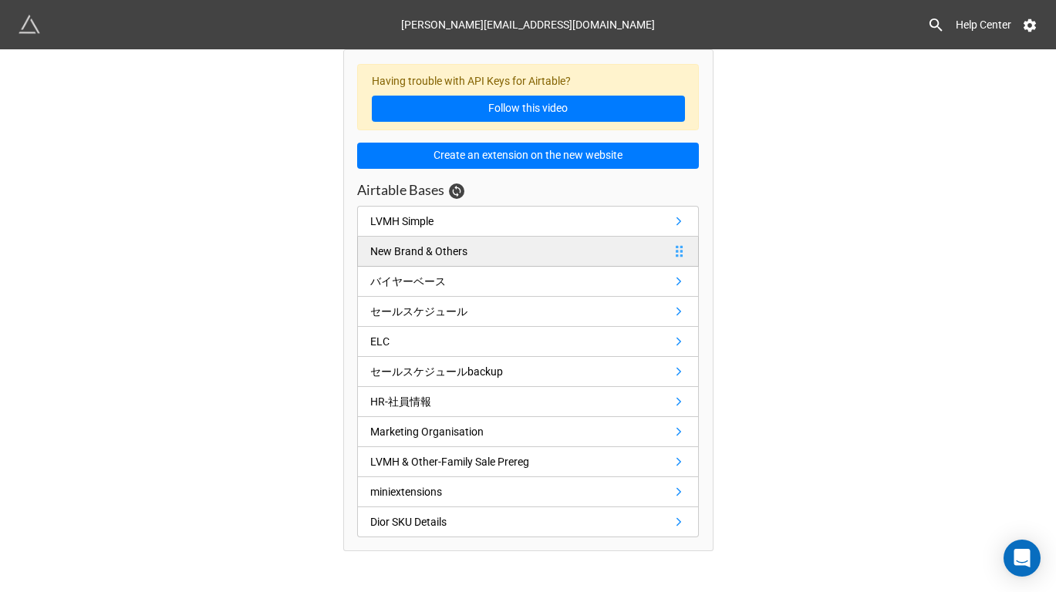
click at [527, 258] on link "New Brand & Others" at bounding box center [528, 252] width 342 height 30
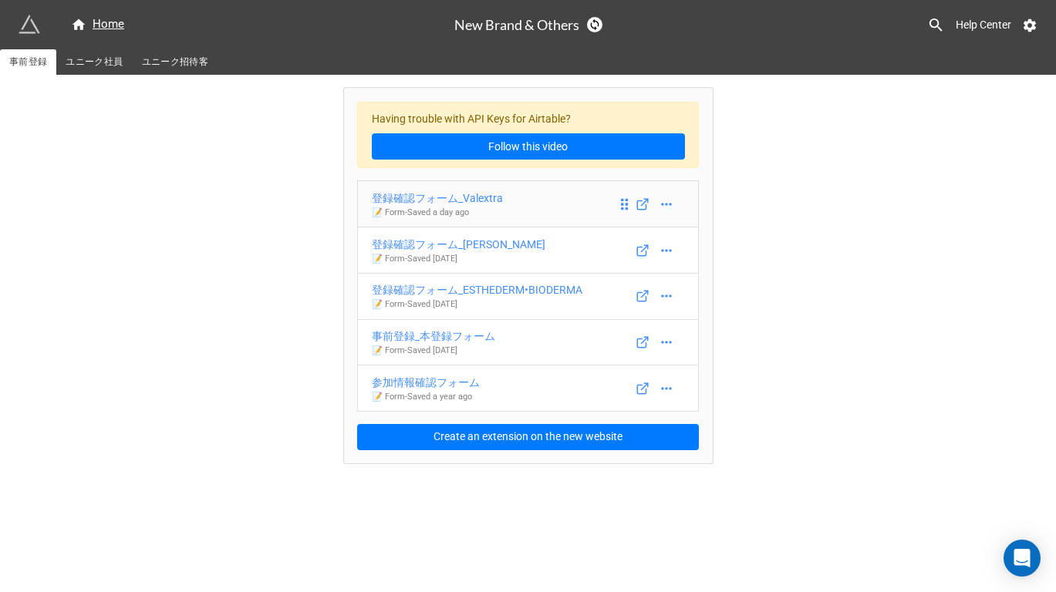
click at [542, 197] on link "登録確認フォーム_Valextra 📝 Form - Saved a day ago" at bounding box center [528, 203] width 342 height 47
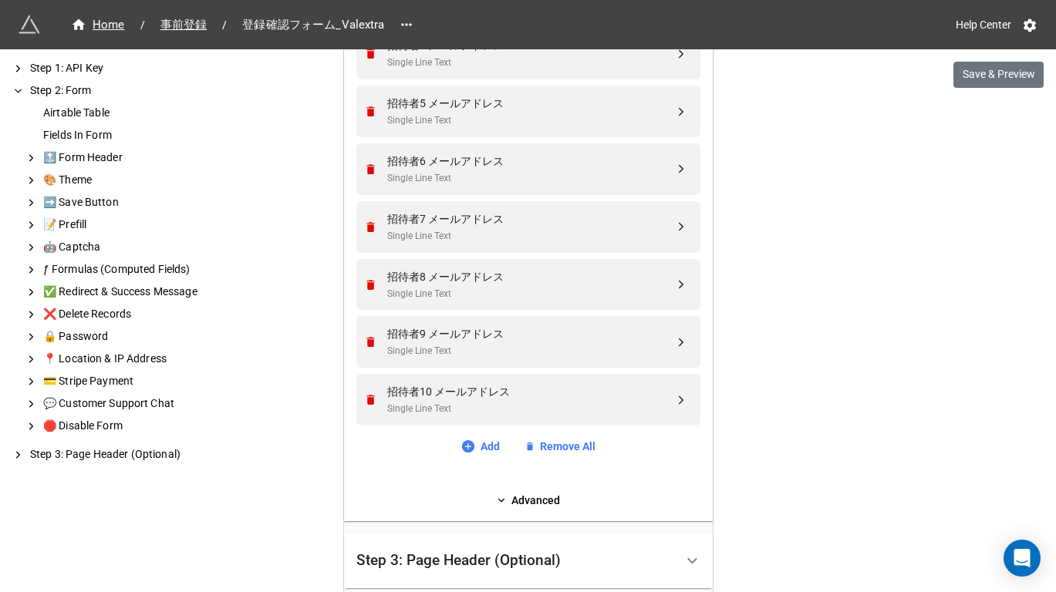
scroll to position [960, 0]
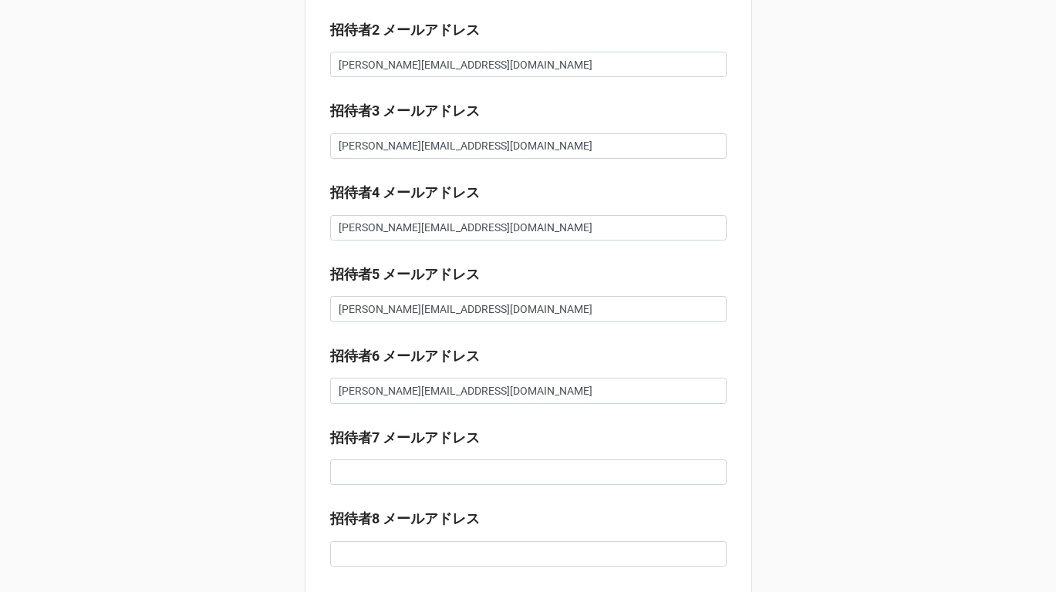
scroll to position [757, 0]
